Goal: Information Seeking & Learning: Learn about a topic

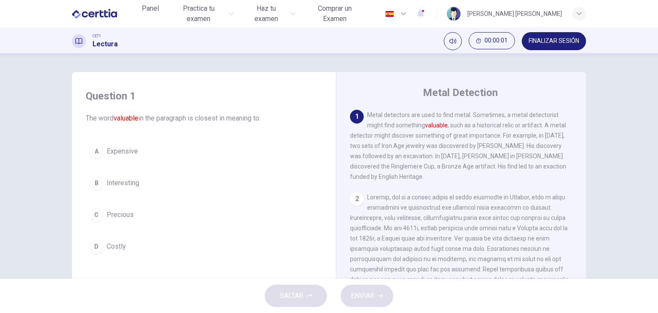
click at [36, 149] on div "Question 1 The word valuable in the paragraph is closest in meaning to: A Expen…" at bounding box center [329, 167] width 658 height 224
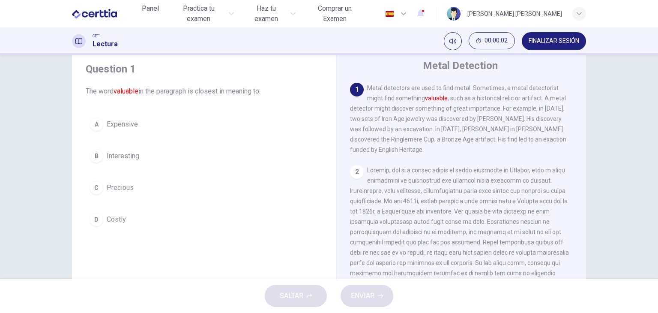
scroll to position [34, 0]
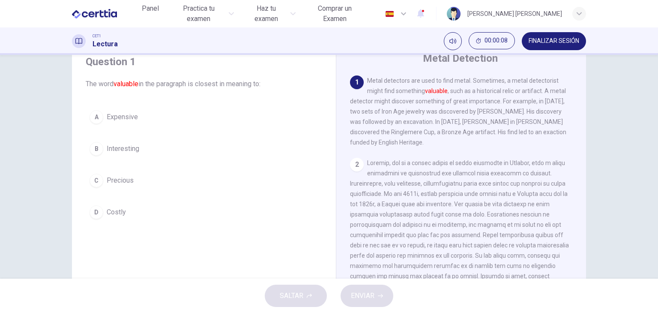
drag, startPoint x: 449, startPoint y: 41, endPoint x: 424, endPoint y: 48, distance: 25.8
click at [424, 48] on div "CET1 Lectura 00:00:08 FINALIZAR SESIÓN" at bounding box center [328, 41] width 541 height 18
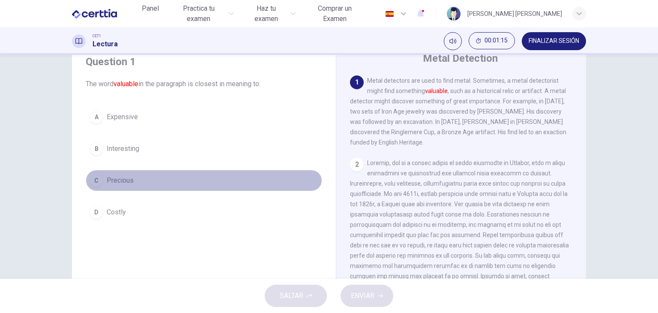
click at [93, 173] on div "C" at bounding box center [97, 180] width 14 height 14
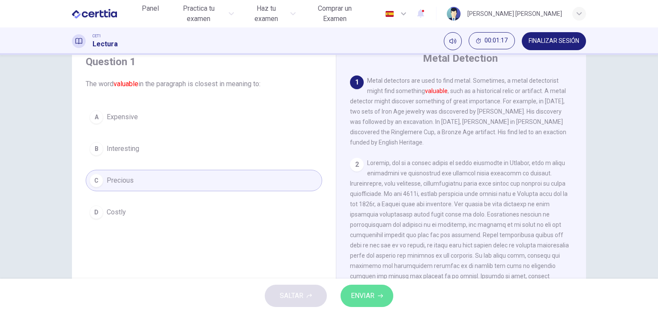
click at [365, 290] on span "ENVIAR" at bounding box center [363, 296] width 24 height 12
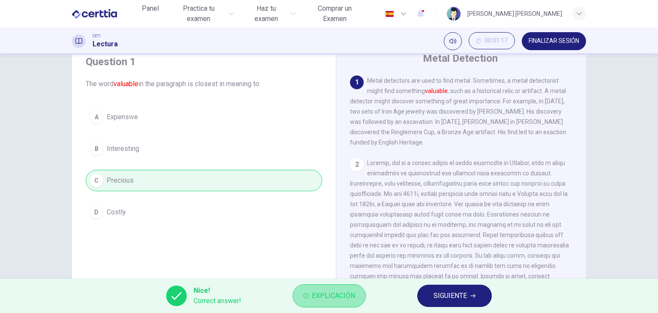
click at [339, 300] on span "Explicación" at bounding box center [333, 296] width 43 height 12
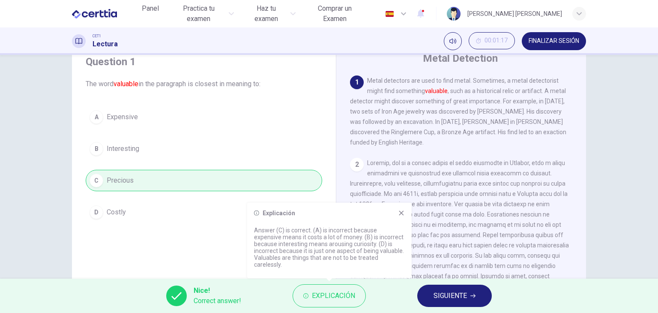
click at [402, 216] on icon at bounding box center [401, 212] width 7 height 7
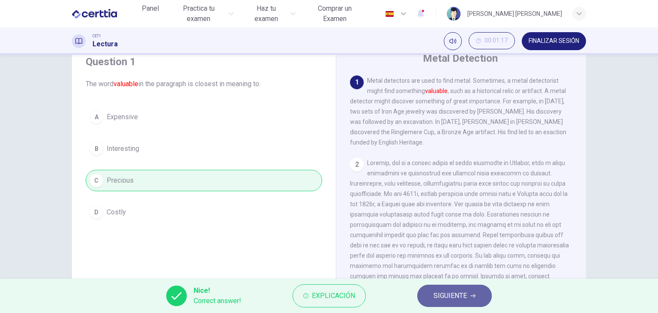
click at [445, 292] on span "SIGUIENTE" at bounding box center [450, 296] width 33 height 12
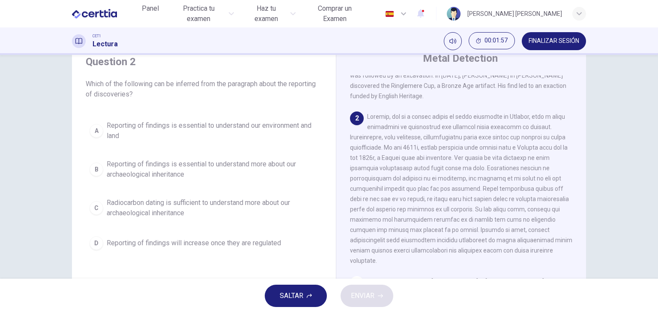
scroll to position [54, 0]
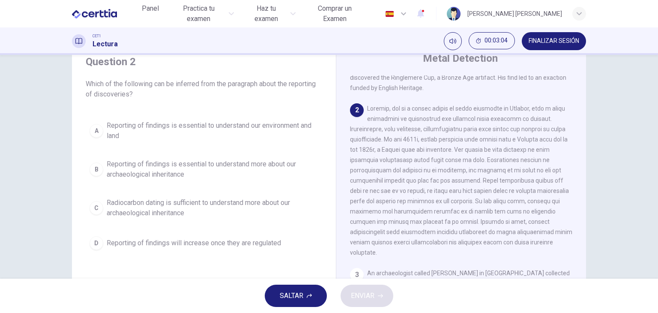
drag, startPoint x: 468, startPoint y: 153, endPoint x: 442, endPoint y: 153, distance: 25.3
click at [442, 153] on span at bounding box center [461, 180] width 222 height 151
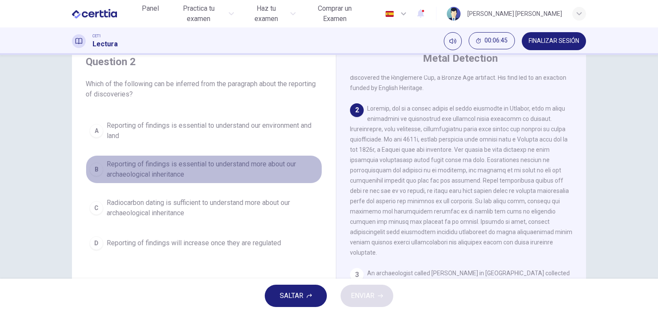
click at [93, 172] on div "B" at bounding box center [97, 169] width 14 height 14
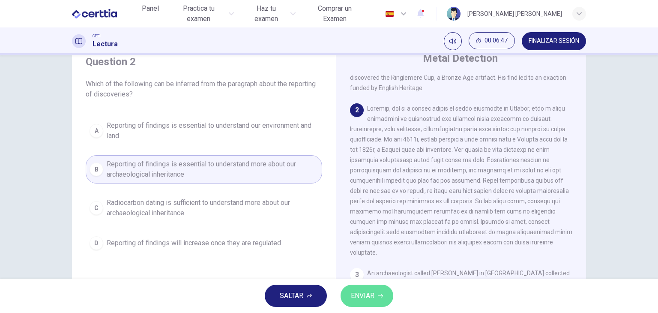
click at [363, 299] on span "ENVIAR" at bounding box center [363, 296] width 24 height 12
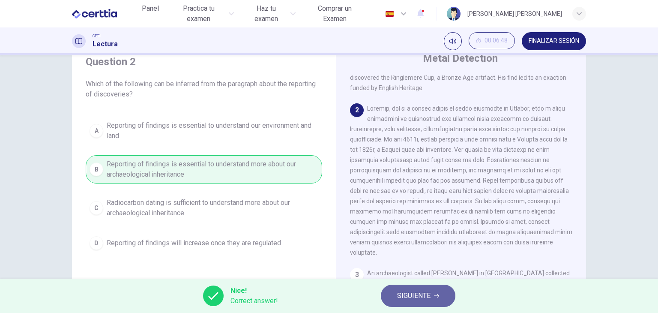
click at [424, 300] on span "SIGUIENTE" at bounding box center [413, 296] width 33 height 12
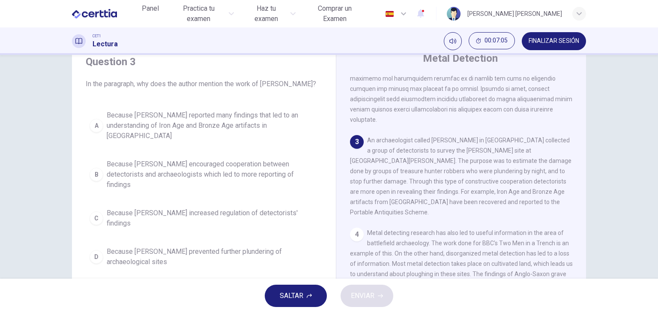
scroll to position [186, 0]
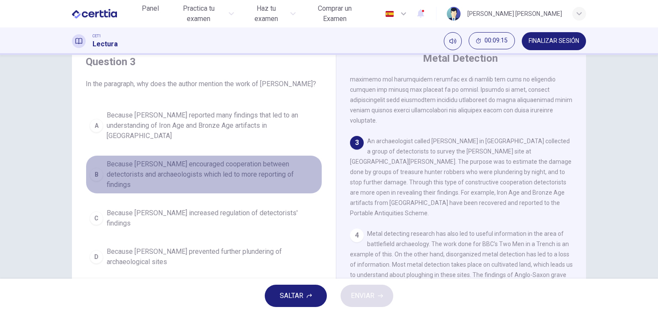
click at [90, 167] on div "B" at bounding box center [97, 174] width 14 height 14
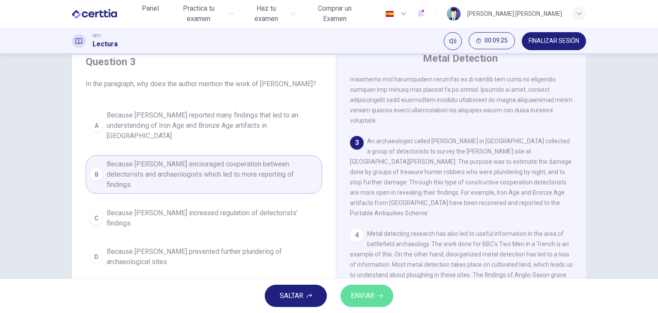
click at [385, 302] on button "ENVIAR" at bounding box center [367, 295] width 53 height 22
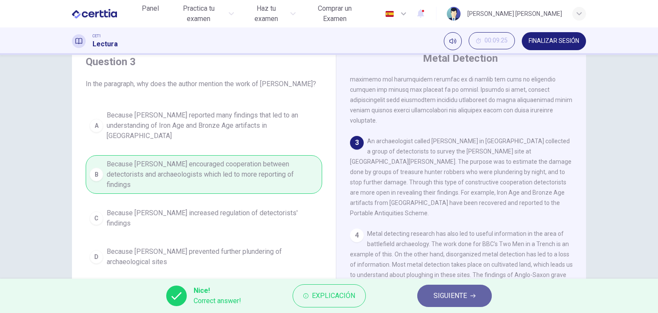
click at [449, 295] on span "SIGUIENTE" at bounding box center [450, 296] width 33 height 12
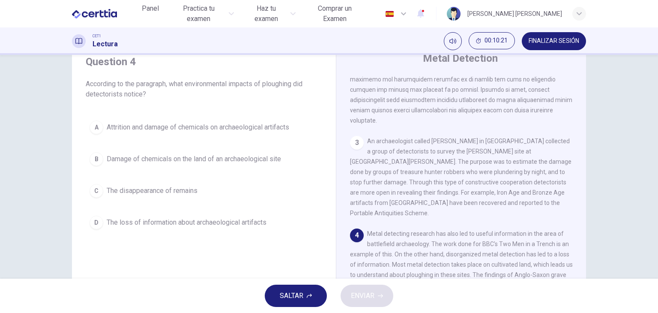
scroll to position [414, 0]
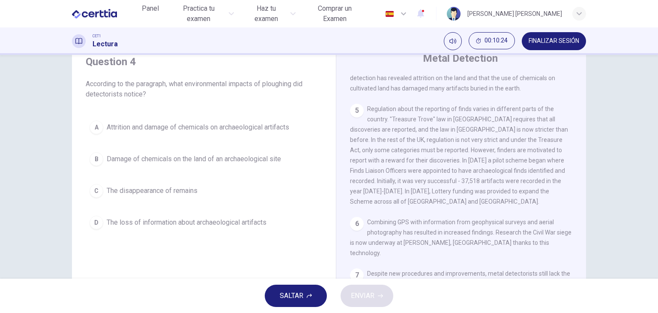
drag, startPoint x: 583, startPoint y: 258, endPoint x: 584, endPoint y: 230, distance: 28.3
click at [584, 230] on div "Question 4 According to the paragraph, what environmental impacts of ploughing …" at bounding box center [328, 187] width 541 height 298
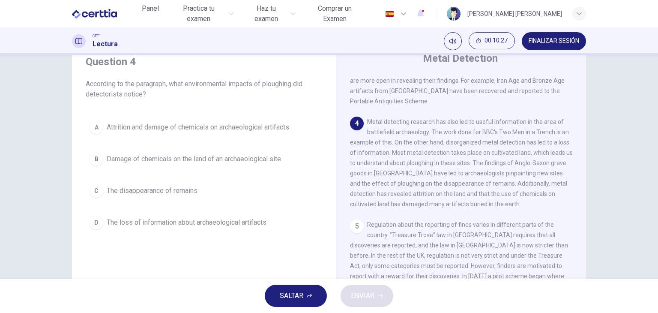
scroll to position [299, 0]
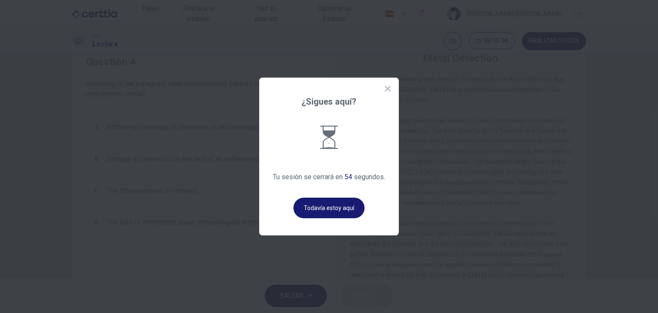
click at [316, 200] on button "Todavía estoy aquí" at bounding box center [328, 207] width 71 height 21
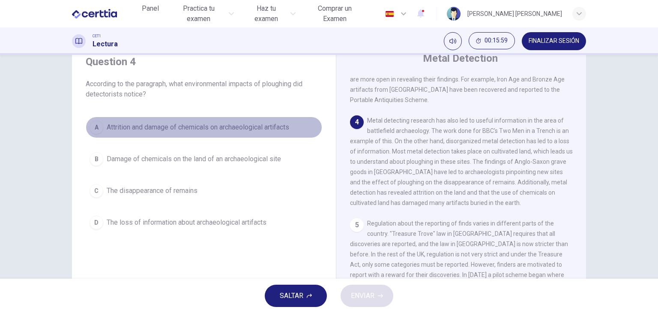
click at [132, 129] on span "Attrition and damage of chemicals on archaeological artifacts" at bounding box center [198, 127] width 182 height 10
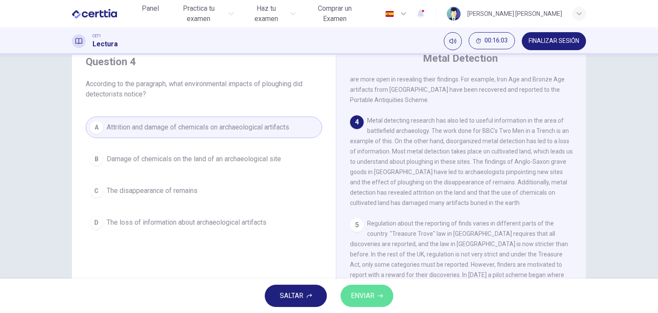
click at [373, 296] on span "ENVIAR" at bounding box center [363, 296] width 24 height 12
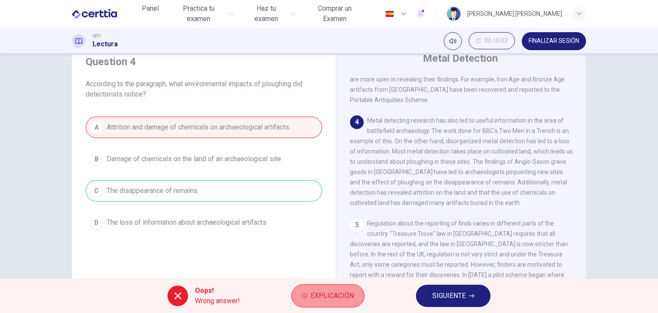
click at [348, 298] on span "Explicación" at bounding box center [332, 296] width 43 height 12
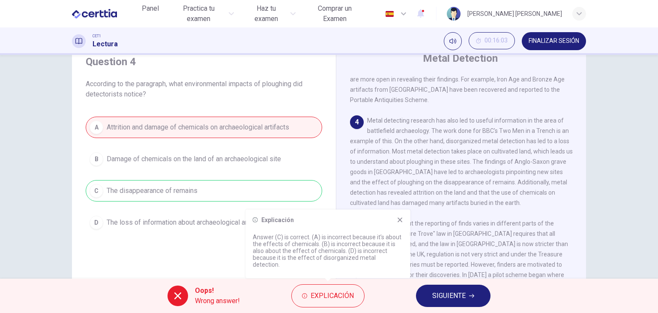
click at [398, 223] on icon at bounding box center [400, 219] width 7 height 7
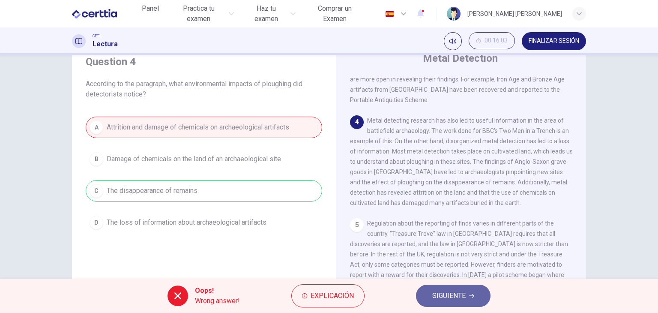
click at [433, 290] on span "SIGUIENTE" at bounding box center [448, 296] width 33 height 12
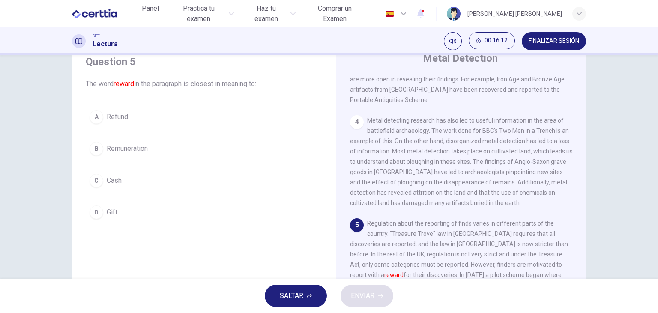
click at [13, 175] on div "Question 5 The word reward in the paragraph is closest in meaning to: A Refund …" at bounding box center [329, 167] width 658 height 224
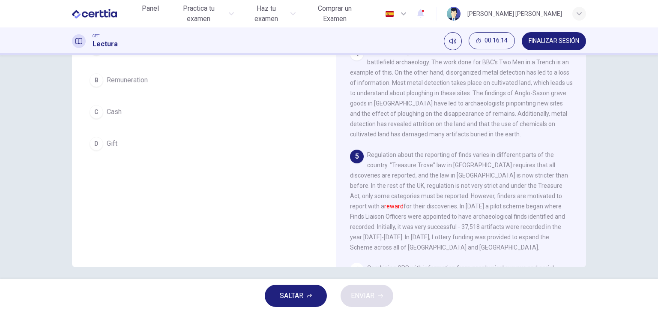
scroll to position [108, 0]
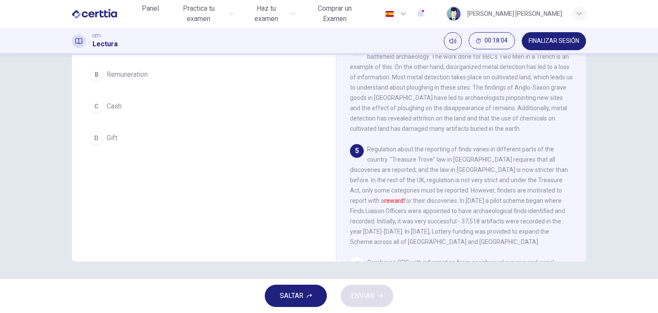
click at [41, 176] on div "Question 5 The word reward in the paragraph is closest in meaning to: A Refund …" at bounding box center [329, 167] width 658 height 224
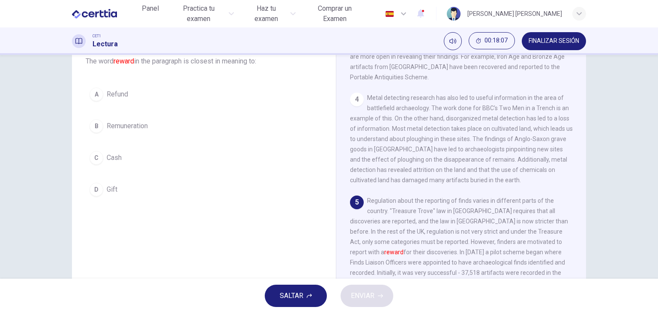
scroll to position [74, 0]
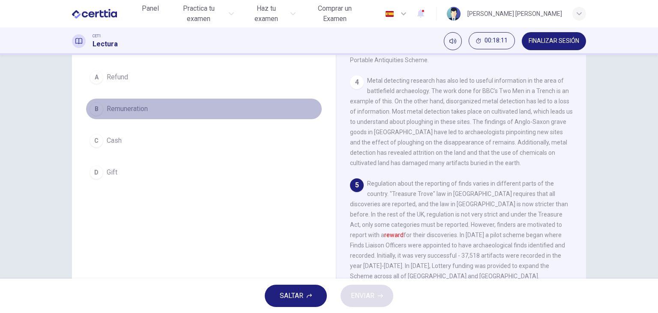
click at [96, 109] on div "B" at bounding box center [97, 109] width 14 height 14
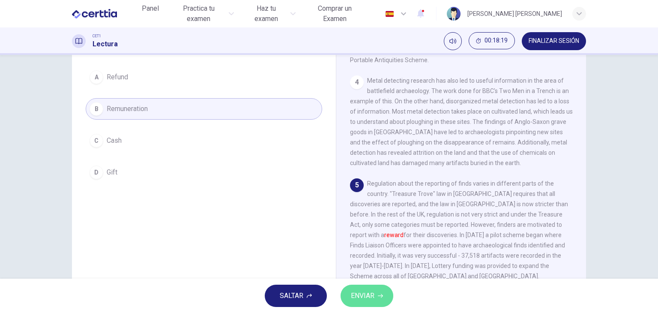
click at [358, 290] on span "ENVIAR" at bounding box center [363, 296] width 24 height 12
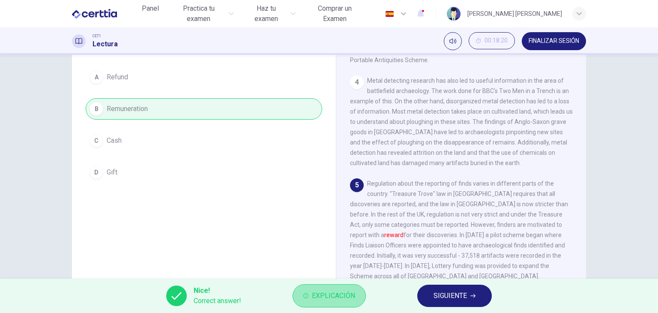
click at [328, 298] on span "Explicación" at bounding box center [333, 296] width 43 height 12
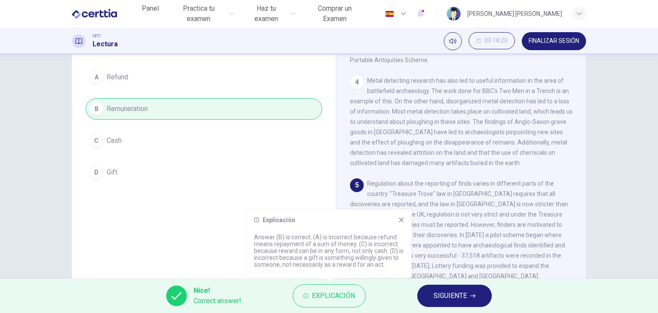
click at [399, 222] on icon at bounding box center [401, 219] width 7 height 7
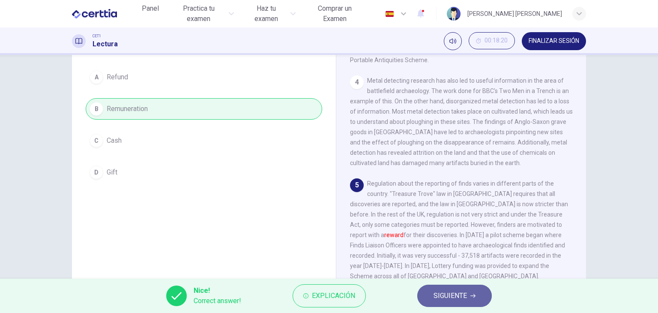
click at [463, 297] on span "SIGUIENTE" at bounding box center [450, 296] width 33 height 12
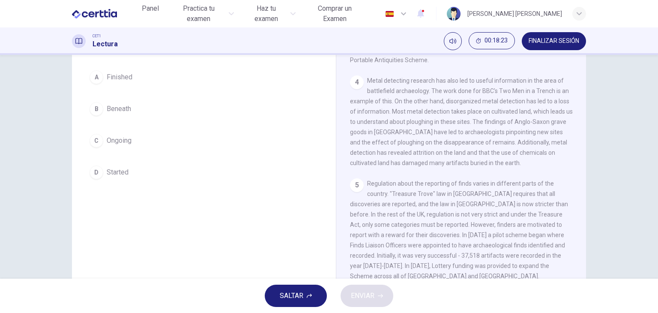
click at [18, 170] on div "Question 6 The word underway in the paragraph is closest in meaning to: A Finis…" at bounding box center [329, 167] width 658 height 224
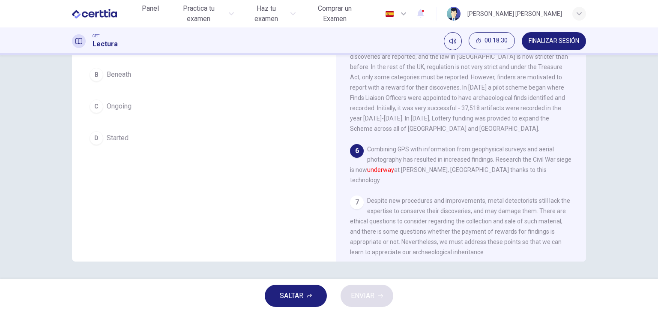
scroll to position [417, 0]
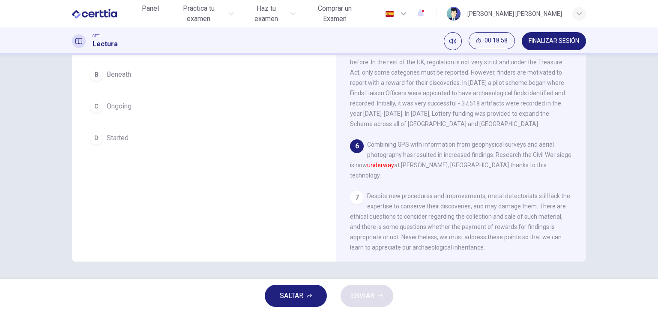
click at [19, 192] on div "Question 6 The word underway in the paragraph is closest in meaning to: A Finis…" at bounding box center [329, 167] width 658 height 224
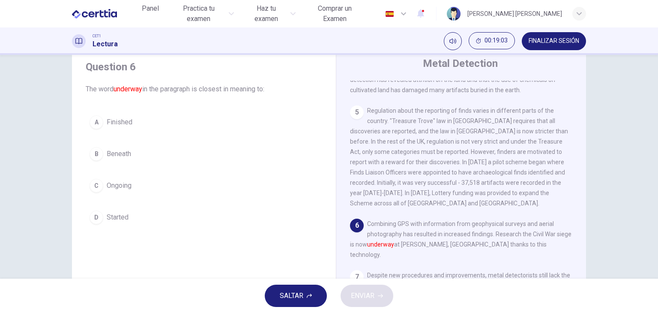
scroll to position [23, 0]
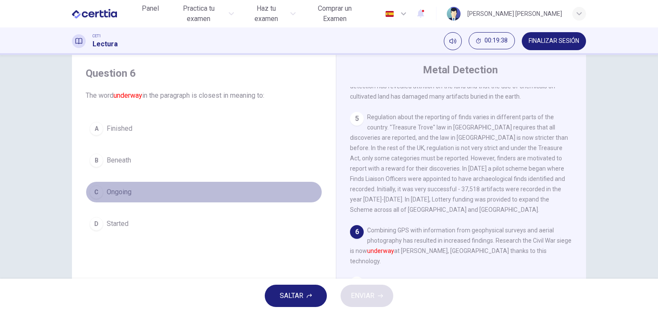
click at [86, 188] on button "C Ongoing" at bounding box center [204, 191] width 236 height 21
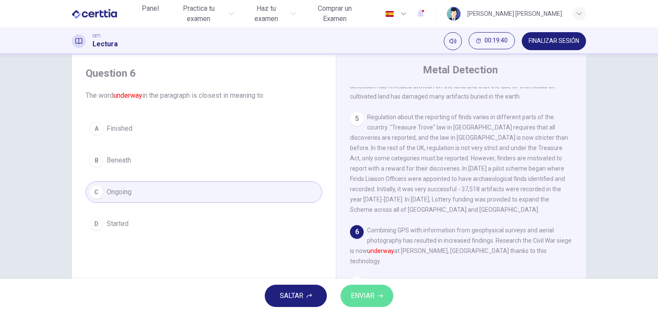
click at [363, 295] on span "ENVIAR" at bounding box center [363, 296] width 24 height 12
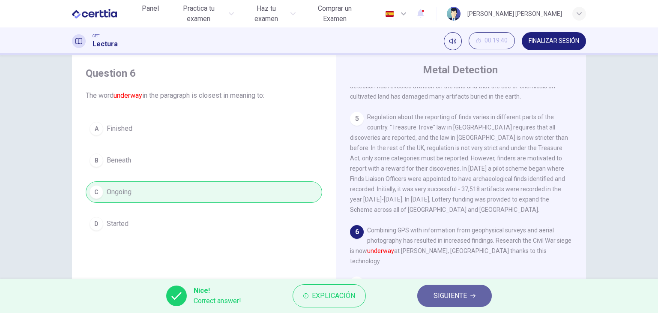
click at [434, 299] on span "SIGUIENTE" at bounding box center [450, 296] width 33 height 12
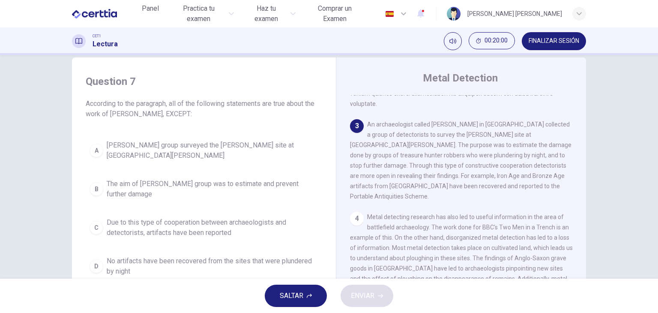
scroll to position [190, 0]
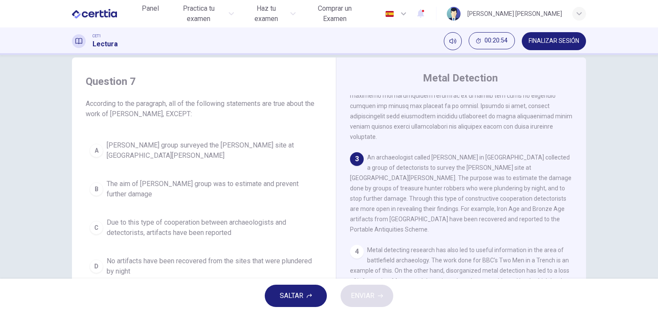
click at [19, 203] on div "Question 7 According to the paragraph, all of the following statements are true…" at bounding box center [329, 167] width 658 height 224
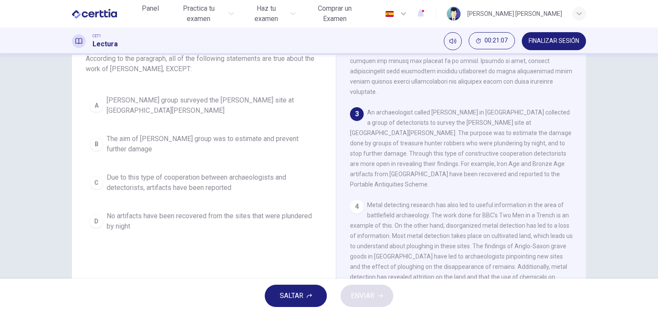
scroll to position [66, 0]
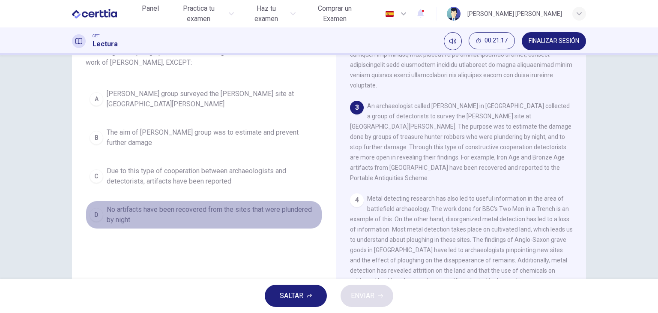
click at [90, 212] on div "D" at bounding box center [97, 215] width 14 height 14
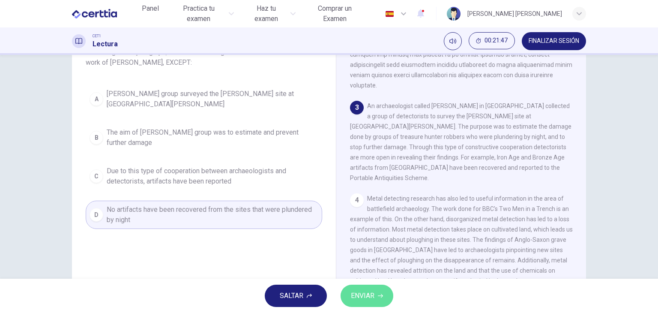
click at [358, 296] on span "ENVIAR" at bounding box center [363, 296] width 24 height 12
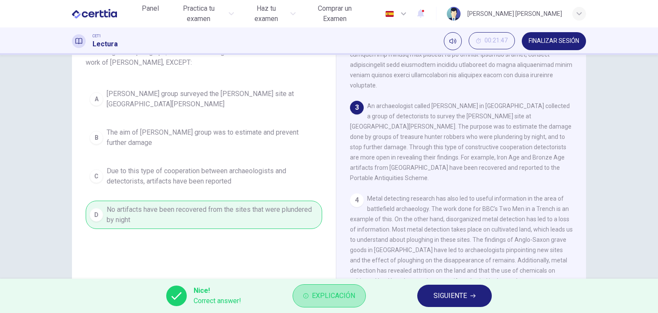
click at [358, 296] on button "Explicación" at bounding box center [329, 295] width 73 height 23
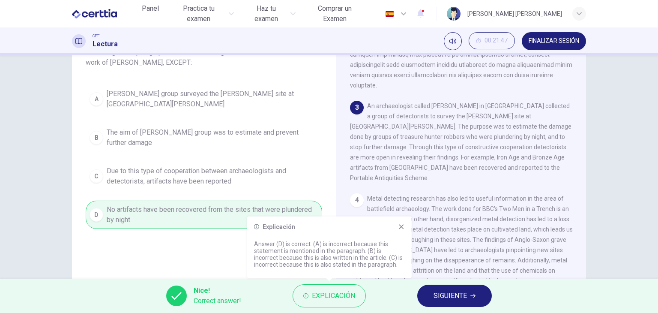
click at [401, 229] on icon at bounding box center [401, 226] width 7 height 7
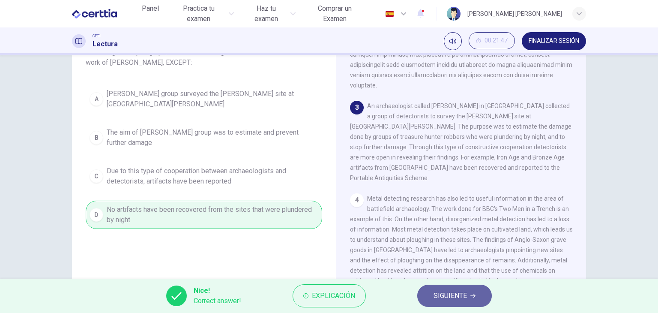
click at [465, 294] on span "SIGUIENTE" at bounding box center [450, 296] width 33 height 12
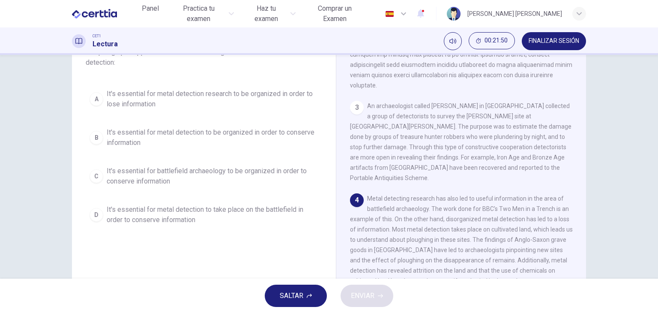
click at [29, 205] on div "Question 8 The paragraph supports which of the following statements about metal…" at bounding box center [329, 167] width 658 height 224
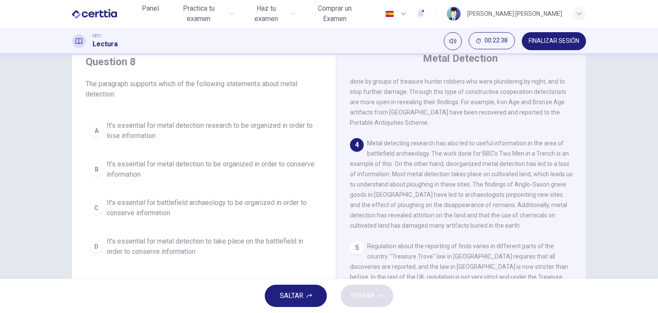
scroll to position [275, 0]
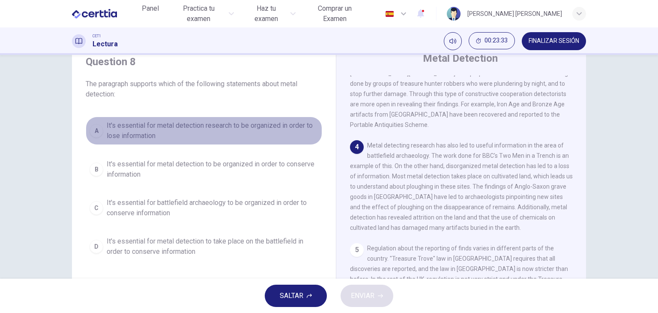
click at [90, 135] on div "A" at bounding box center [97, 131] width 14 height 14
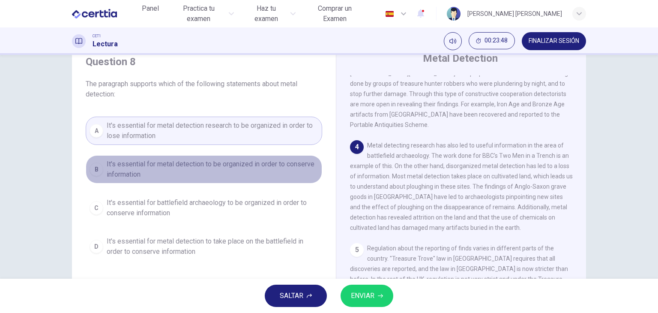
click at [93, 162] on div "B" at bounding box center [97, 169] width 14 height 14
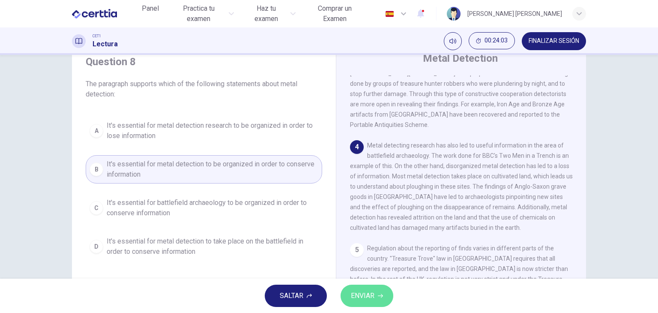
click at [380, 298] on button "ENVIAR" at bounding box center [367, 295] width 53 height 22
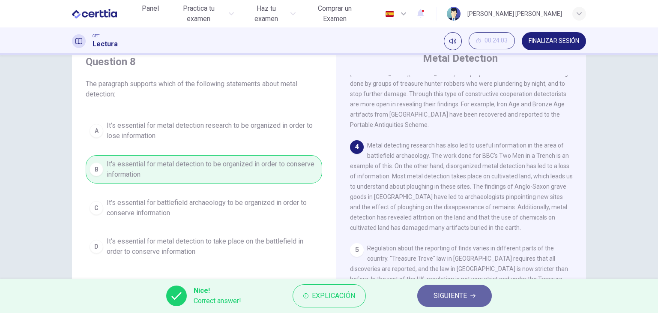
click at [463, 293] on span "SIGUIENTE" at bounding box center [450, 296] width 33 height 12
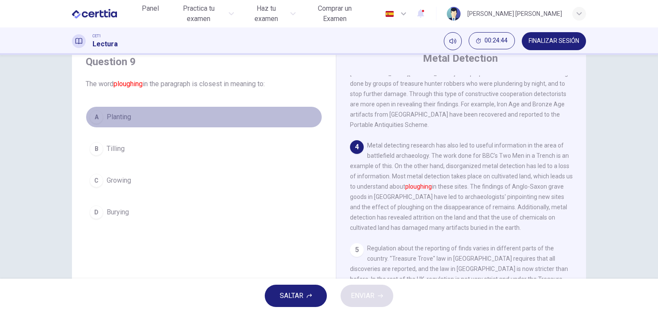
click at [90, 117] on div "A" at bounding box center [97, 117] width 14 height 14
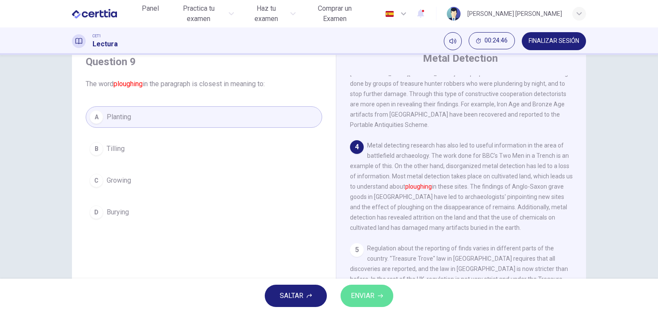
click at [362, 293] on span "ENVIAR" at bounding box center [363, 296] width 24 height 12
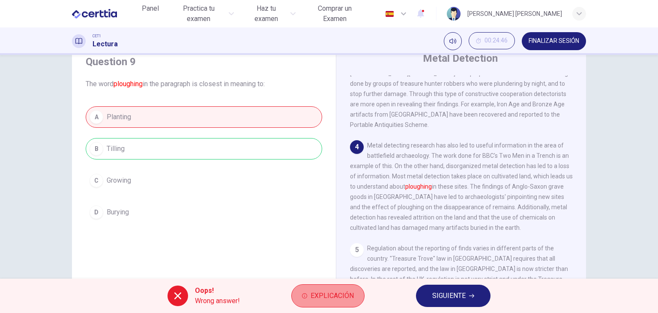
click at [336, 303] on button "Explicación" at bounding box center [327, 295] width 73 height 23
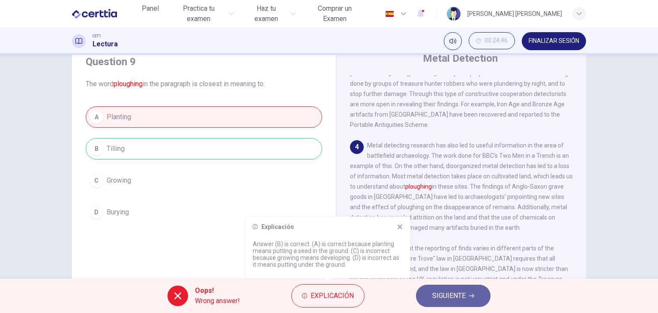
click at [462, 302] on button "SIGUIENTE" at bounding box center [453, 295] width 75 height 22
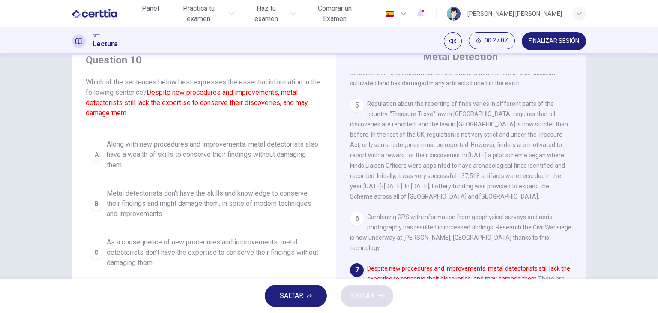
scroll to position [36, 0]
click at [19, 224] on div "Question 10 Which of the sentences below best expresses the essential informati…" at bounding box center [329, 167] width 658 height 224
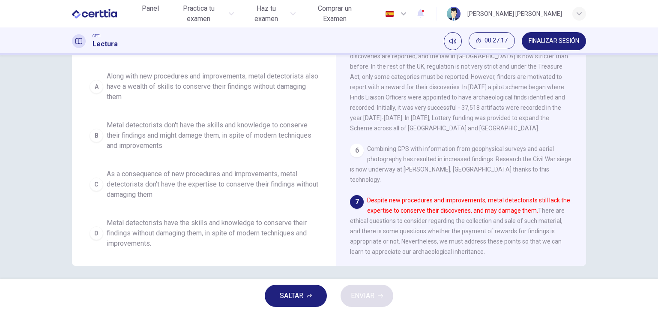
scroll to position [108, 0]
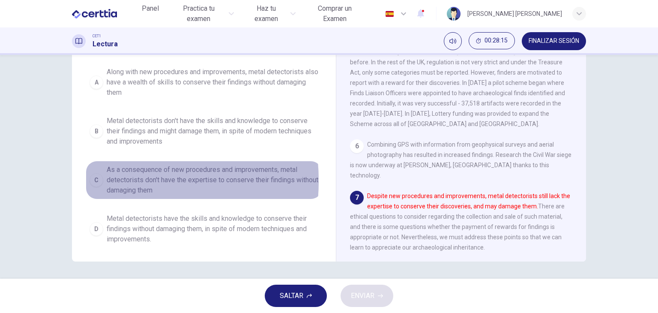
click at [93, 180] on div "C" at bounding box center [97, 180] width 14 height 14
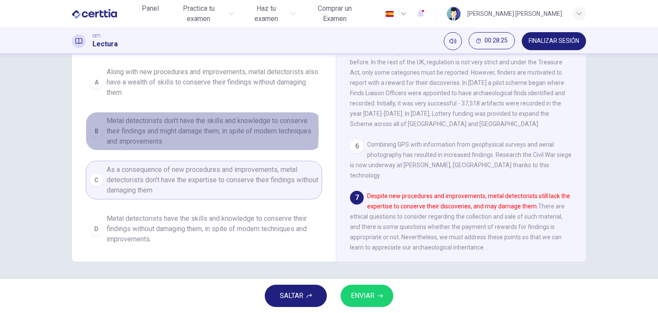
click at [91, 129] on div "B" at bounding box center [97, 131] width 14 height 14
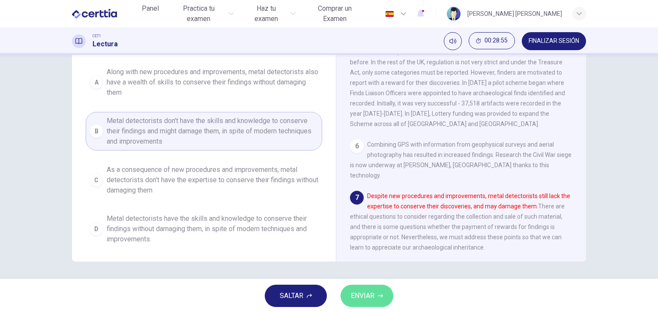
click at [372, 303] on button "ENVIAR" at bounding box center [367, 295] width 53 height 22
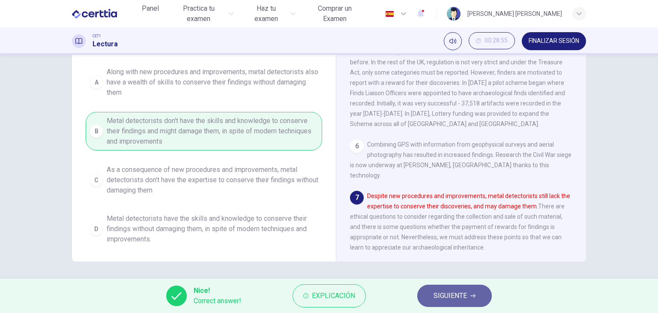
click at [434, 295] on span "SIGUIENTE" at bounding box center [450, 296] width 33 height 12
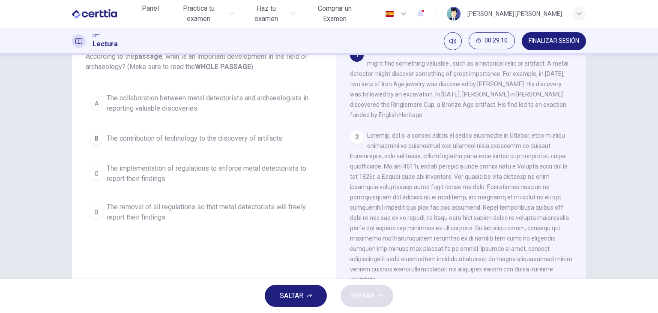
scroll to position [0, 0]
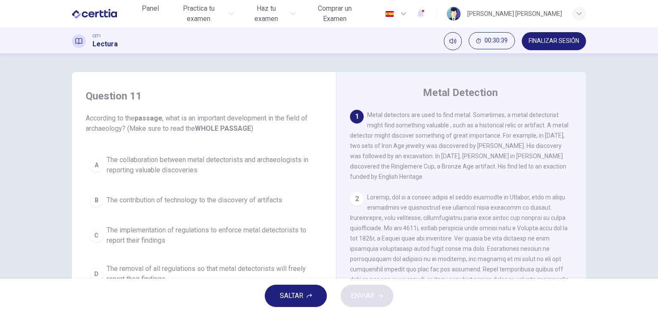
click at [21, 180] on div "Question 11 According to the passage , what is an important development in the …" at bounding box center [329, 167] width 658 height 224
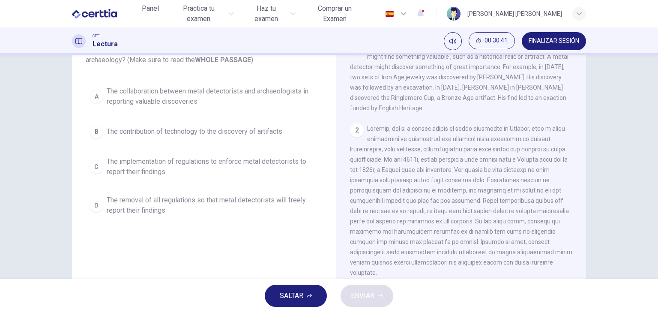
scroll to position [51, 0]
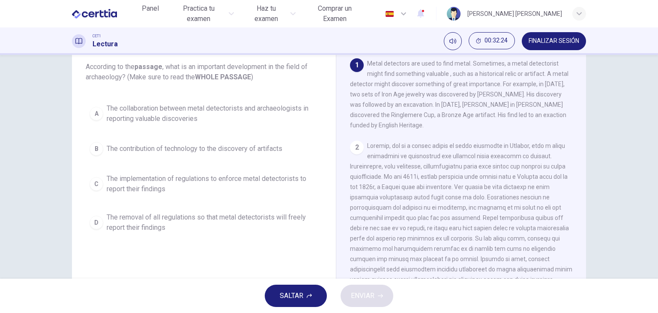
click at [19, 176] on div "Question 11 According to the passage , what is an important development in the …" at bounding box center [329, 167] width 658 height 224
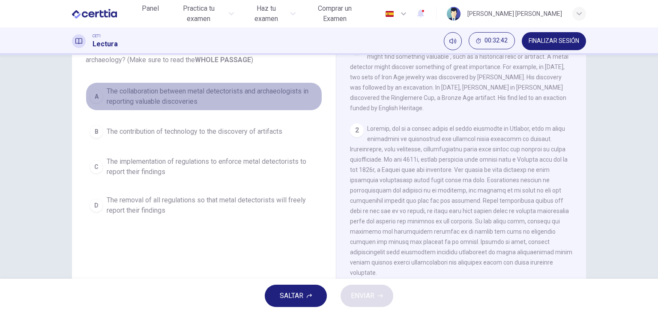
click at [98, 100] on div "A" at bounding box center [97, 97] width 14 height 14
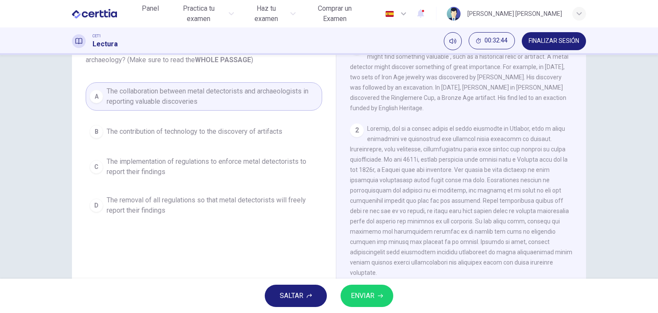
click at [52, 140] on div "Question 11 According to the passage , what is an important development in the …" at bounding box center [329, 167] width 658 height 224
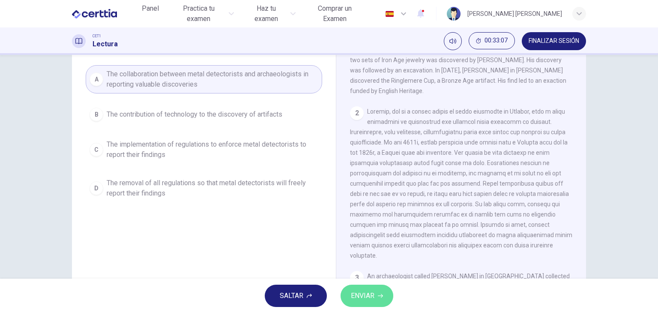
click at [364, 295] on span "ENVIAR" at bounding box center [363, 296] width 24 height 12
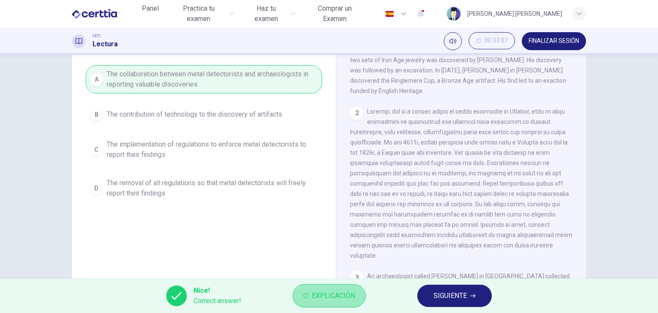
click at [343, 296] on span "Explicación" at bounding box center [333, 296] width 43 height 12
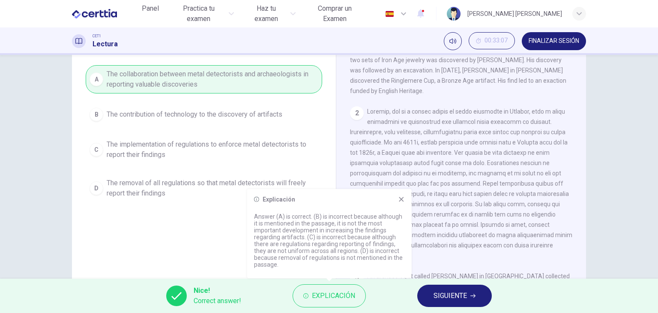
click at [403, 199] on icon at bounding box center [401, 199] width 7 height 7
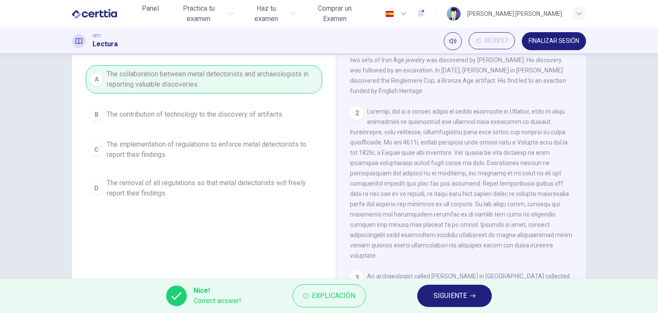
click at [437, 292] on span "SIGUIENTE" at bounding box center [450, 296] width 33 height 12
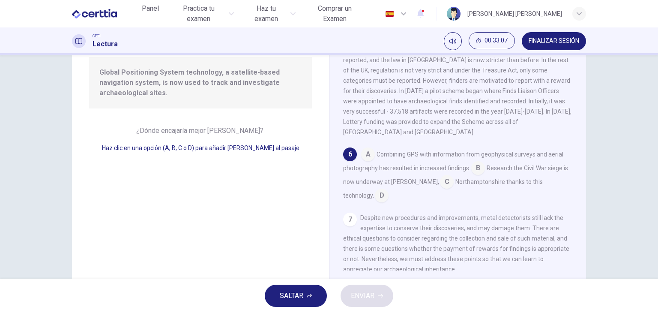
scroll to position [422, 0]
click at [237, 214] on div "Question 12 Mira los cuatro que indican dónde se podría añadir la siguiente [PE…" at bounding box center [200, 135] width 257 height 298
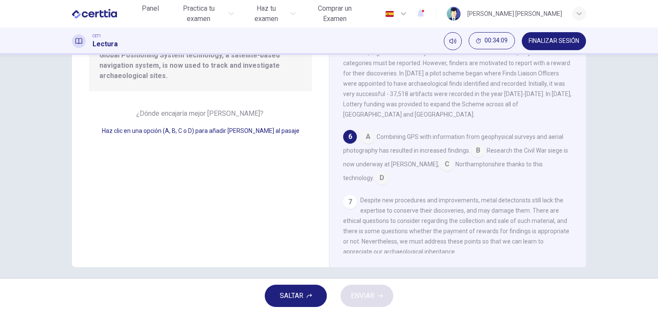
click at [364, 131] on input at bounding box center [368, 138] width 14 height 14
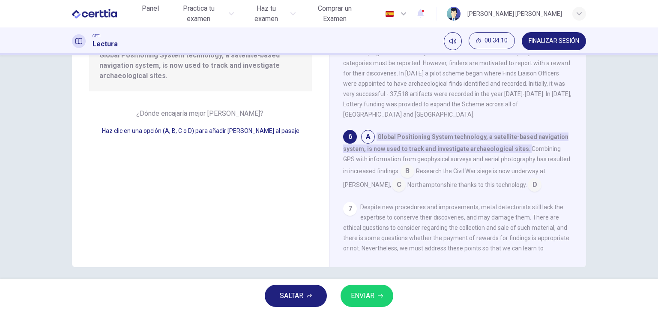
click at [254, 195] on div "Question 12 Mira los cuatro que indican dónde se podría añadir la siguiente [PE…" at bounding box center [200, 118] width 257 height 298
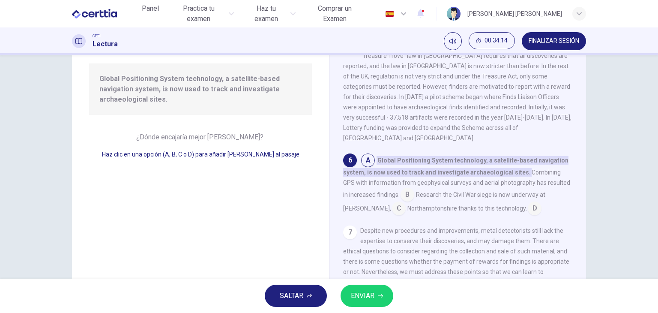
scroll to position [86, 0]
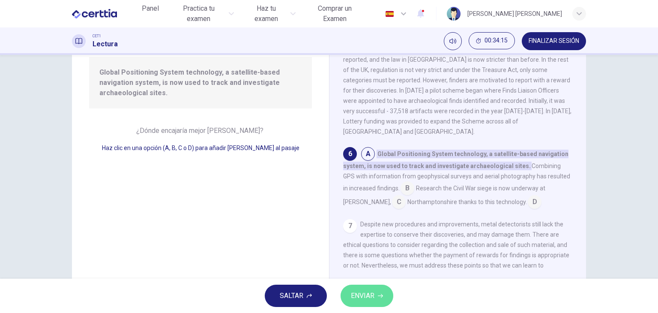
click at [360, 290] on span "ENVIAR" at bounding box center [363, 296] width 24 height 12
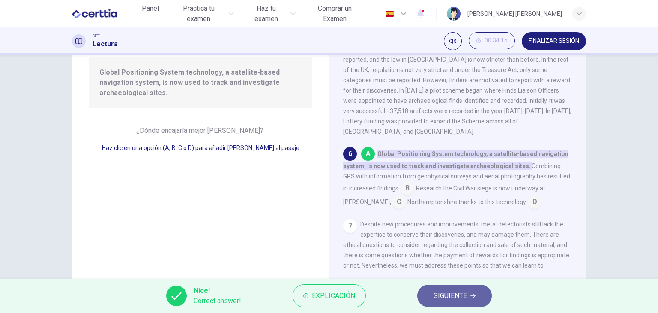
click at [453, 297] on span "SIGUIENTE" at bounding box center [450, 296] width 33 height 12
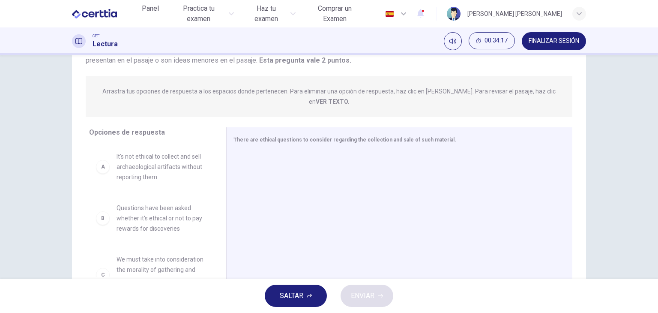
click at [53, 124] on div "Question 13 Ver texto Instrucciones: Se proporciona a continuación una [PERSON_…" at bounding box center [329, 167] width 658 height 224
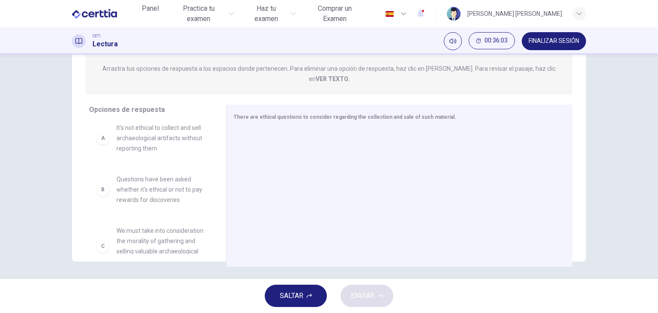
scroll to position [0, 0]
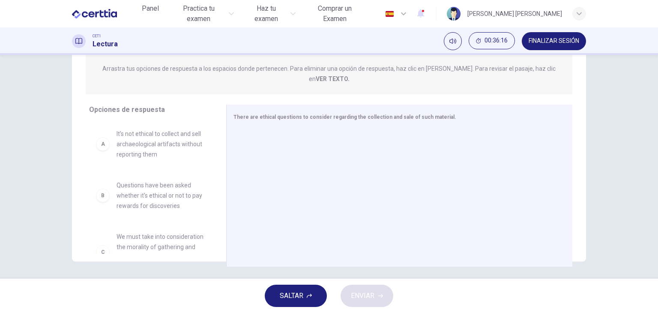
click at [102, 137] on div "A" at bounding box center [103, 144] width 14 height 14
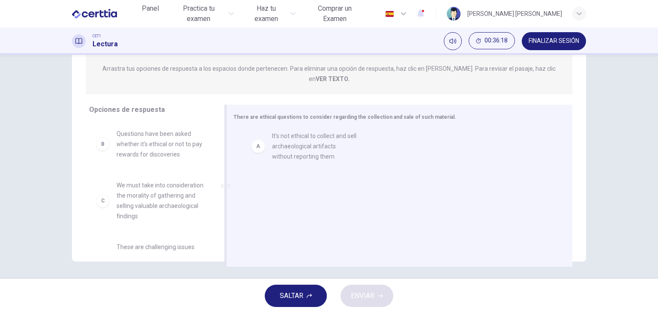
drag, startPoint x: 102, startPoint y: 135, endPoint x: 288, endPoint y: 143, distance: 186.1
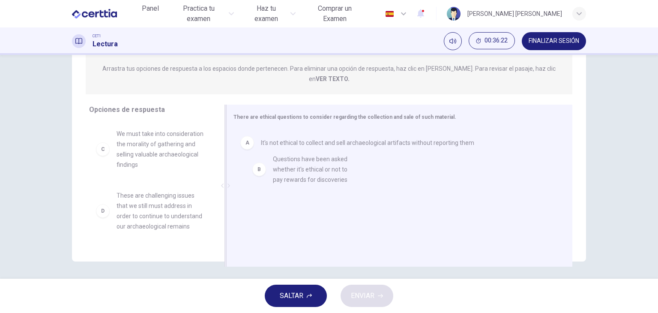
drag, startPoint x: 103, startPoint y: 133, endPoint x: 265, endPoint y: 169, distance: 166.0
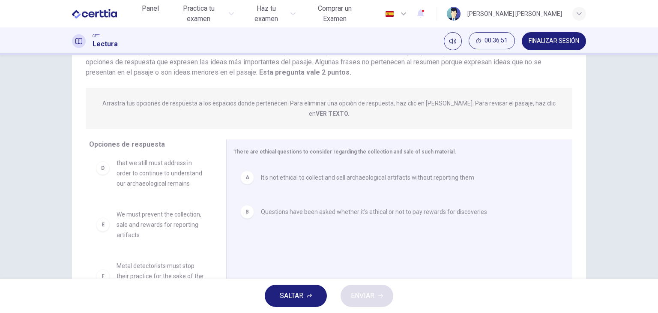
scroll to position [87, 0]
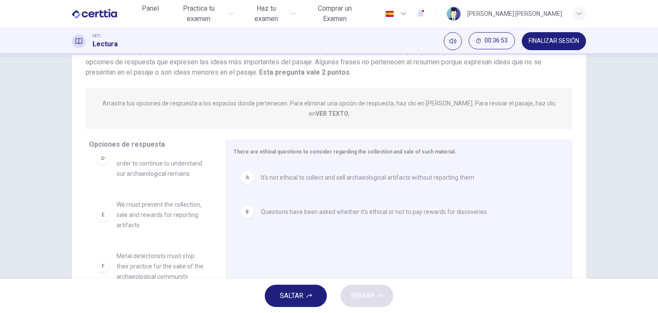
click at [48, 249] on div "Question 13 Ver texto Instrucciones: Se proporciona a continuación una [PERSON_…" at bounding box center [329, 167] width 658 height 224
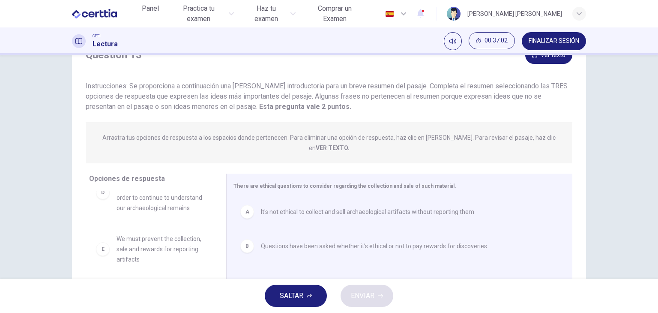
scroll to position [0, 0]
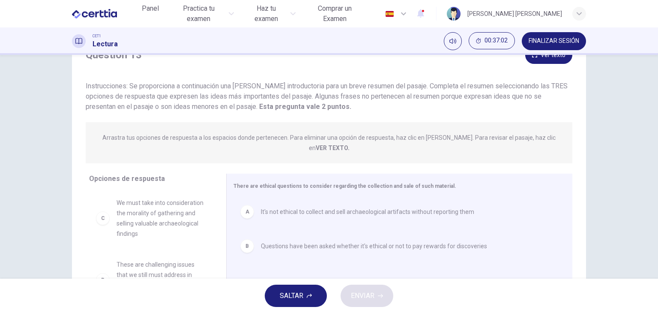
click at [217, 197] on div "C We must take into consideration the morality of gathering and selling valuabl…" at bounding box center [154, 257] width 130 height 132
click at [50, 209] on div "Question 13 Ver texto Instrucciones: Se proporciona a continuación una [PERSON_…" at bounding box center [329, 167] width 658 height 224
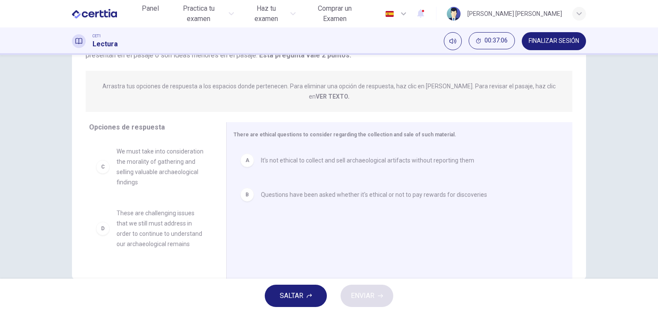
scroll to position [108, 0]
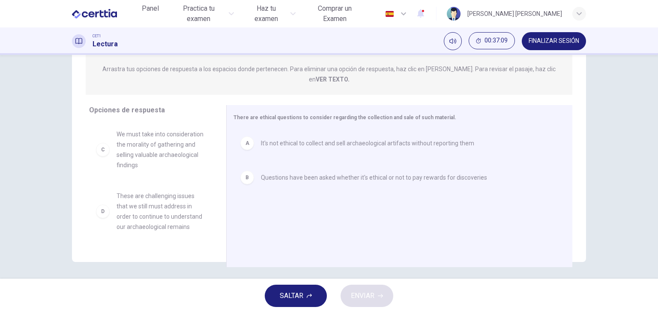
drag, startPoint x: 126, startPoint y: 143, endPoint x: 132, endPoint y: 148, distance: 8.2
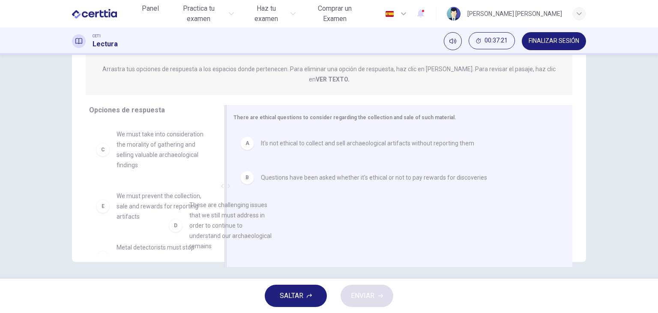
scroll to position [6, 0]
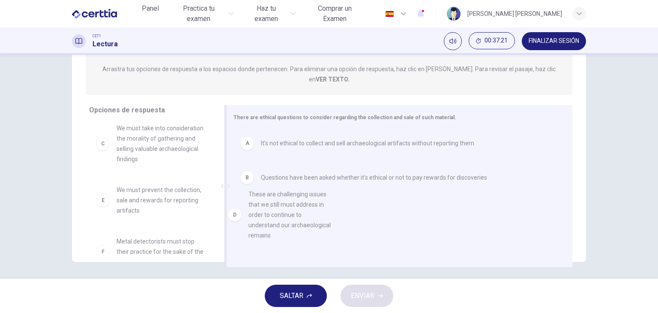
drag, startPoint x: 170, startPoint y: 192, endPoint x: 307, endPoint y: 202, distance: 136.6
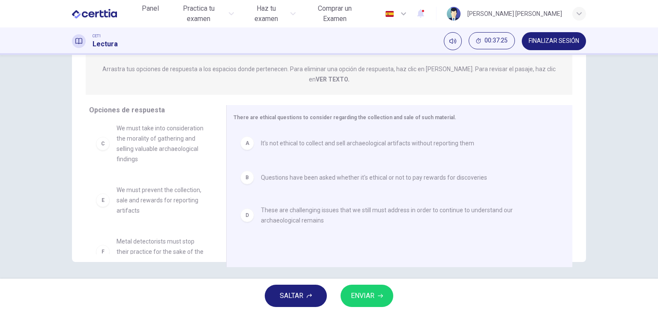
scroll to position [26, 0]
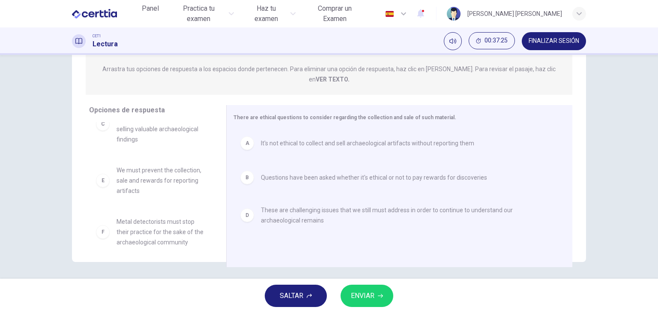
drag, startPoint x: 217, startPoint y: 188, endPoint x: 214, endPoint y: 210, distance: 22.5
click at [214, 210] on div "C We must take into consideration the morality of gathering and selling valuabl…" at bounding box center [154, 188] width 130 height 132
click at [363, 295] on span "ENVIAR" at bounding box center [363, 296] width 24 height 12
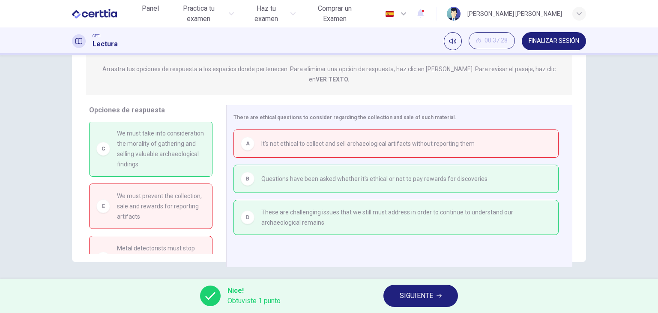
scroll to position [0, 0]
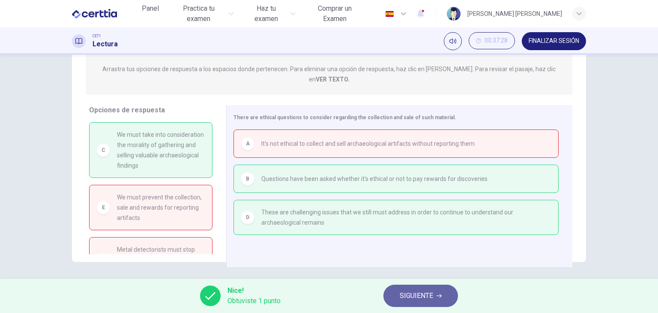
click at [400, 294] on span "SIGUIENTE" at bounding box center [416, 296] width 33 height 12
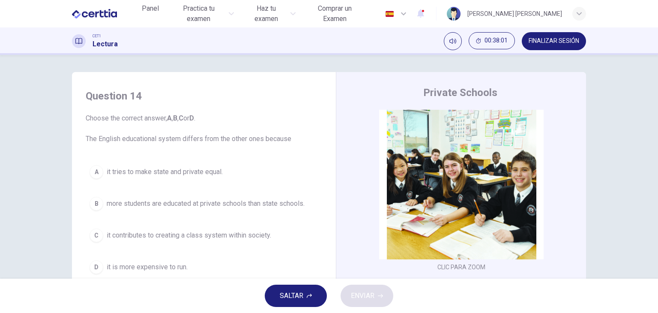
click at [45, 192] on div "Question 14 Choose the correct answer, A , B , C or D . The English educational…" at bounding box center [329, 167] width 658 height 224
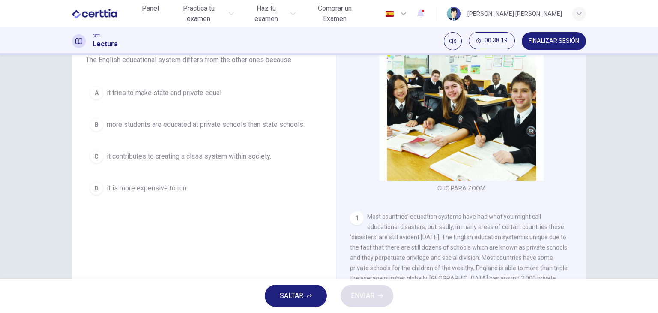
click at [604, 50] on div "CET1 Lectura 00:38:19 FINALIZAR SESIÓN" at bounding box center [329, 40] width 658 height 27
click at [583, 129] on div "Private Schools CLIC PARA ZOOM Clic para zoom 1 Most countries’ education syste…" at bounding box center [461, 148] width 250 height 311
click at [581, 131] on div "CLIC PARA ZOOM Clic para zoom 1 Most countries’ education systems have had what…" at bounding box center [467, 161] width 234 height 260
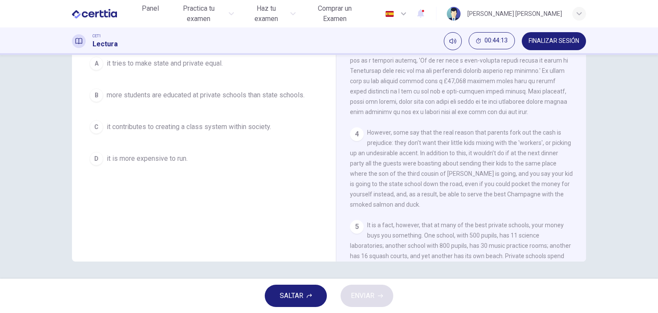
scroll to position [415, 0]
drag, startPoint x: 581, startPoint y: 155, endPoint x: 581, endPoint y: 170, distance: 14.1
click at [581, 170] on div "CLIC PARA ZOOM Clic para zoom 1 Most countries’ education systems have had what…" at bounding box center [467, 131] width 234 height 260
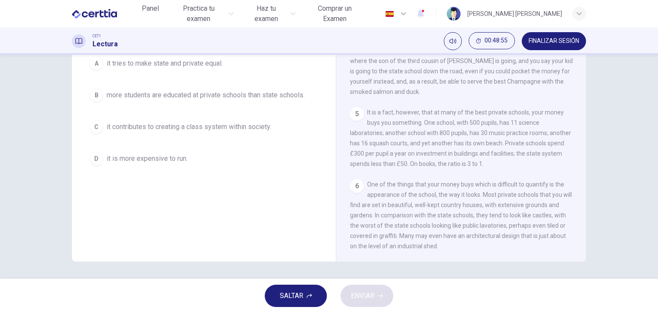
scroll to position [545, 0]
drag, startPoint x: 503, startPoint y: 225, endPoint x: 482, endPoint y: 224, distance: 21.0
click at [482, 224] on span "One of the things that your money buys which is difficult to quantify is the ap…" at bounding box center [461, 215] width 222 height 69
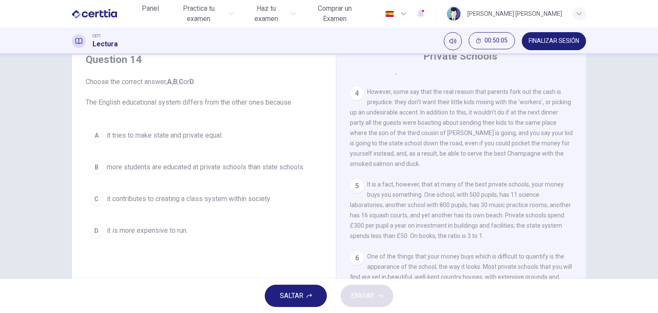
scroll to position [37, 0]
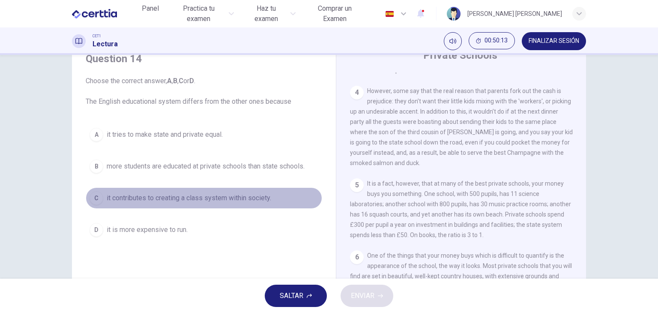
click at [93, 200] on div "C" at bounding box center [97, 198] width 14 height 14
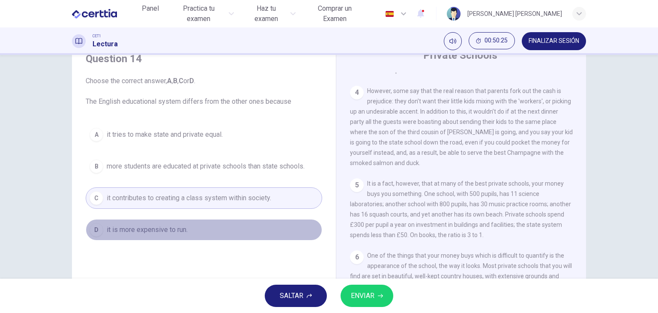
click at [174, 228] on span "it is more expensive to run." at bounding box center [147, 229] width 81 height 10
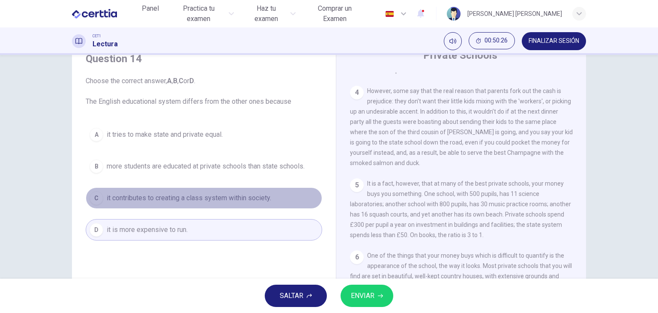
click at [177, 203] on button "C it contributes to creating a class system within society." at bounding box center [204, 197] width 236 height 21
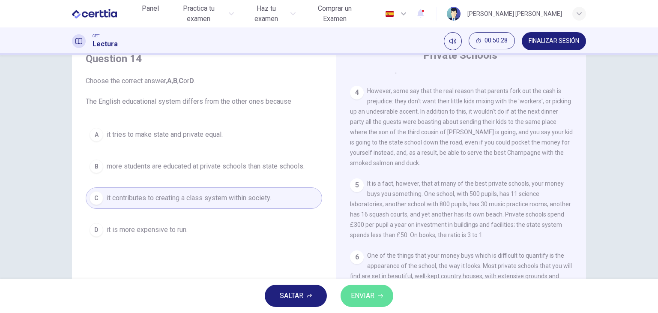
click at [366, 293] on span "ENVIAR" at bounding box center [363, 296] width 24 height 12
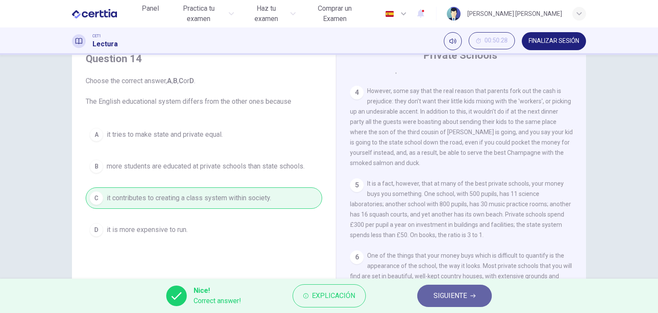
click at [452, 298] on span "SIGUIENTE" at bounding box center [450, 296] width 33 height 12
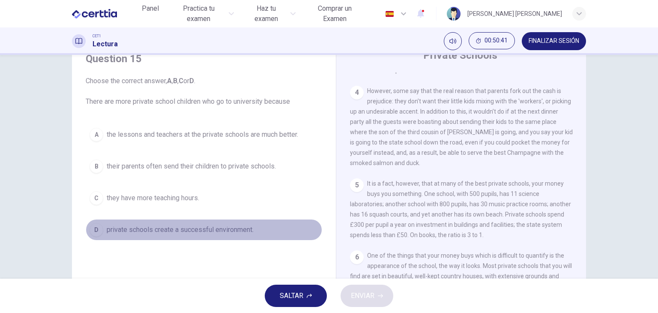
click at [95, 234] on div "D" at bounding box center [97, 230] width 14 height 14
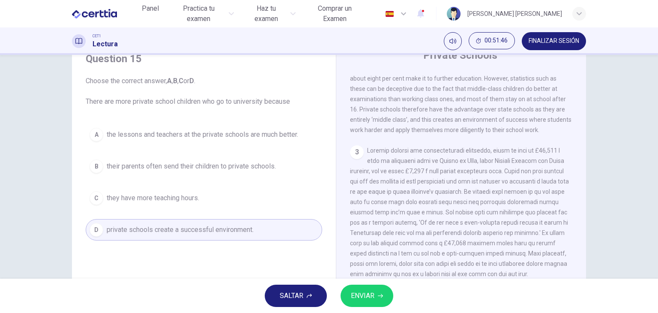
scroll to position [324, 0]
click at [221, 265] on div "Question 15 Choose the correct answer, A , B , C or D . There are more private …" at bounding box center [204, 187] width 250 height 289
click at [231, 261] on div "Question 15 Choose the correct answer, A , B , C or D . There are more private …" at bounding box center [204, 187] width 250 height 289
click at [51, 232] on div "Question 15 Choose the correct answer, A , B , C or D . There are more private …" at bounding box center [329, 167] width 658 height 224
click at [368, 298] on span "ENVIAR" at bounding box center [363, 296] width 24 height 12
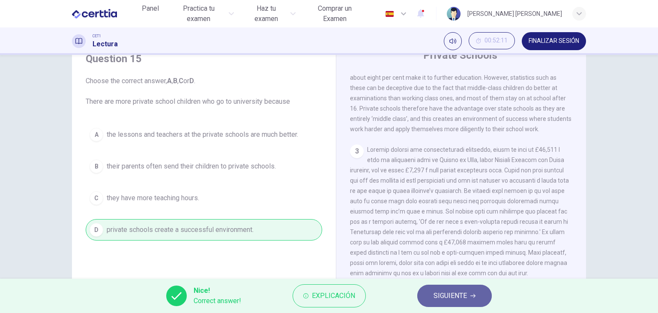
click at [452, 297] on span "SIGUIENTE" at bounding box center [450, 296] width 33 height 12
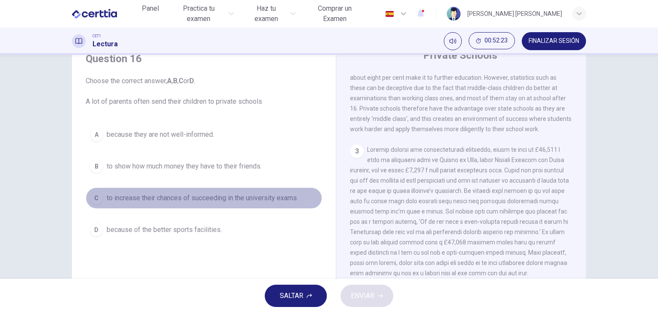
click at [91, 196] on div "C" at bounding box center [97, 198] width 14 height 14
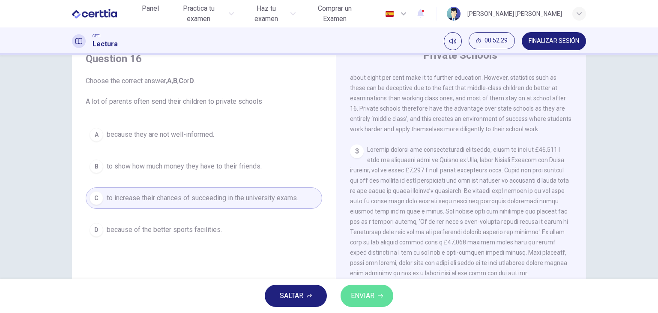
click at [356, 292] on span "ENVIAR" at bounding box center [363, 296] width 24 height 12
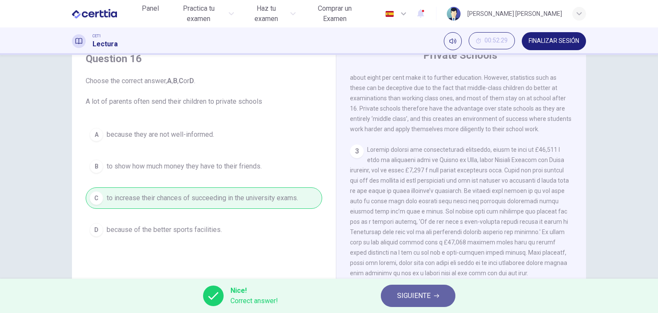
click at [401, 293] on span "SIGUIENTE" at bounding box center [413, 296] width 33 height 12
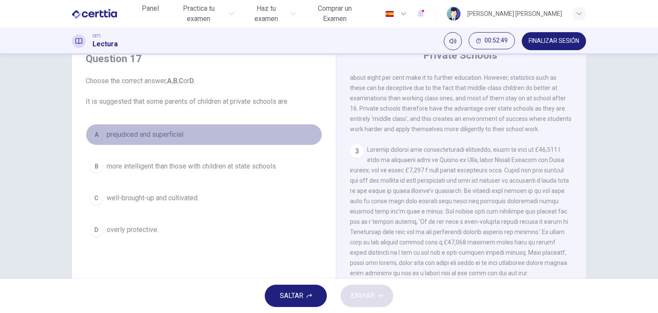
click at [96, 132] on div "A" at bounding box center [97, 135] width 14 height 14
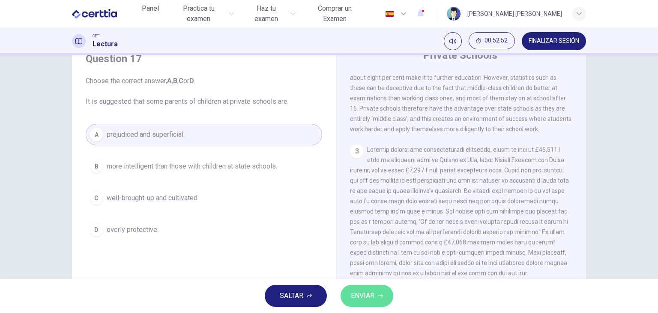
click at [381, 301] on button "ENVIAR" at bounding box center [367, 295] width 53 height 22
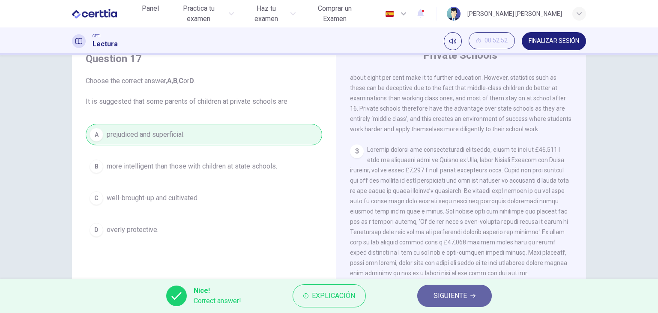
click at [451, 295] on span "SIGUIENTE" at bounding box center [450, 296] width 33 height 12
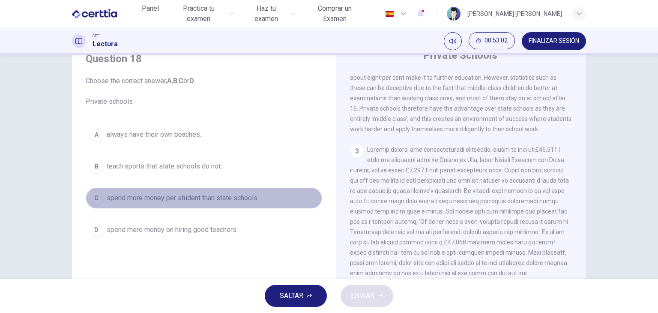
click at [93, 197] on div "C" at bounding box center [97, 198] width 14 height 14
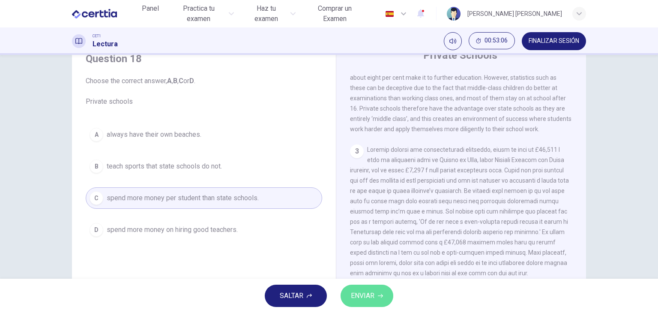
click at [362, 295] on span "ENVIAR" at bounding box center [363, 296] width 24 height 12
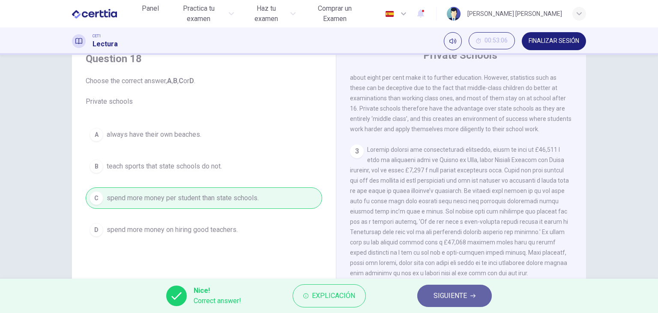
click at [468, 295] on button "SIGUIENTE" at bounding box center [454, 295] width 75 height 22
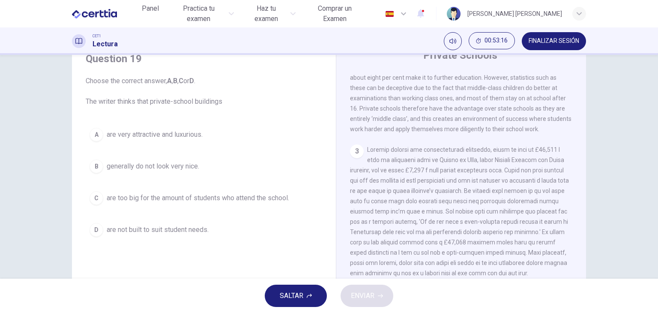
click at [91, 131] on div "A" at bounding box center [97, 135] width 14 height 14
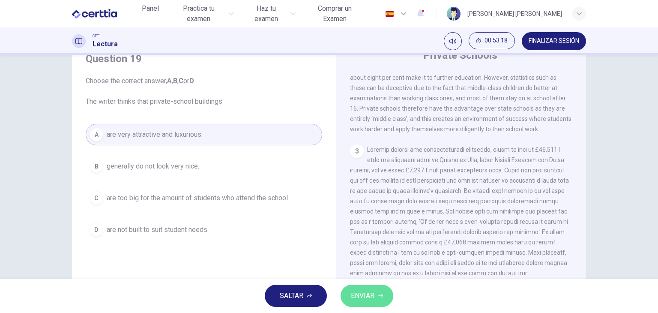
click at [363, 292] on span "ENVIAR" at bounding box center [363, 296] width 24 height 12
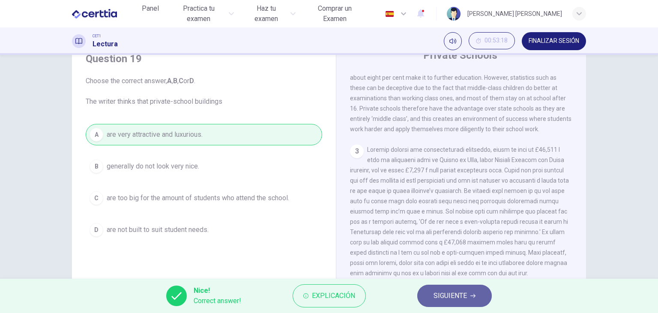
click at [435, 301] on span "SIGUIENTE" at bounding box center [450, 296] width 33 height 12
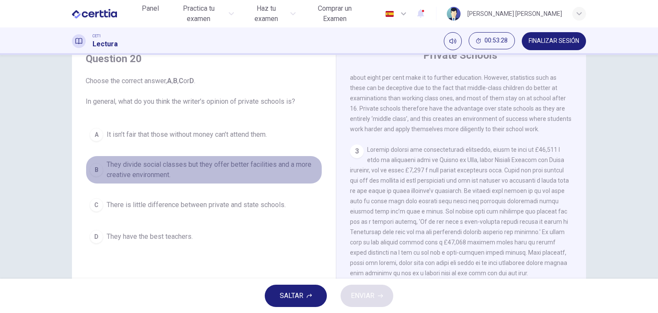
click at [95, 167] on div "B" at bounding box center [97, 170] width 14 height 14
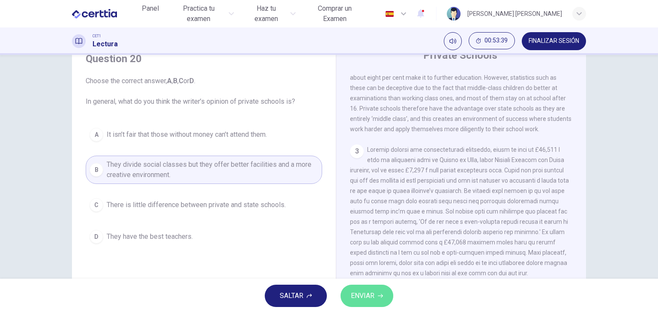
click at [367, 296] on span "ENVIAR" at bounding box center [363, 296] width 24 height 12
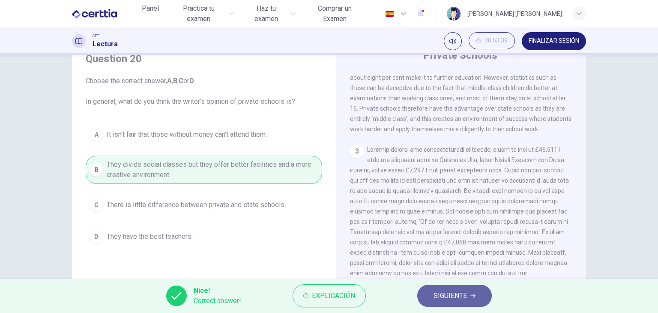
click at [469, 295] on button "SIGUIENTE" at bounding box center [454, 295] width 75 height 22
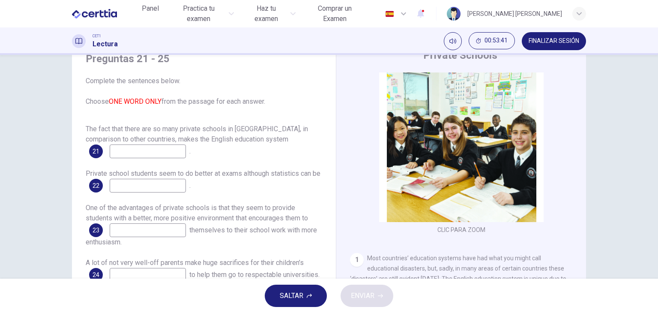
click at [35, 132] on div "Preguntas 21 - 25 Complete the sentences below. Choose ONE WORD ONLY from the p…" at bounding box center [329, 167] width 658 height 224
click at [42, 122] on div "Preguntas 21 - 25 Complete the sentences below. Choose ONE WORD ONLY from the p…" at bounding box center [329, 167] width 658 height 224
click at [340, 254] on div "Private Schools CLIC PARA ZOOM Clic para zoom 1 Most countries’ education syste…" at bounding box center [461, 190] width 250 height 311
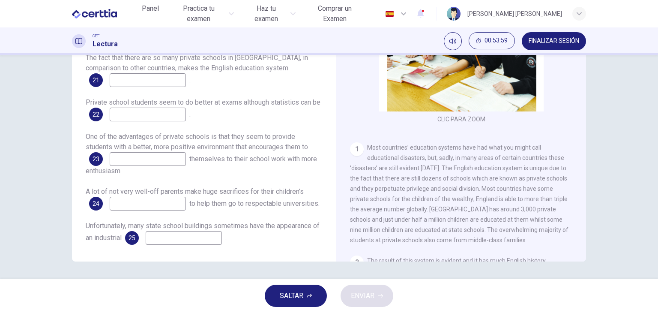
scroll to position [51, 0]
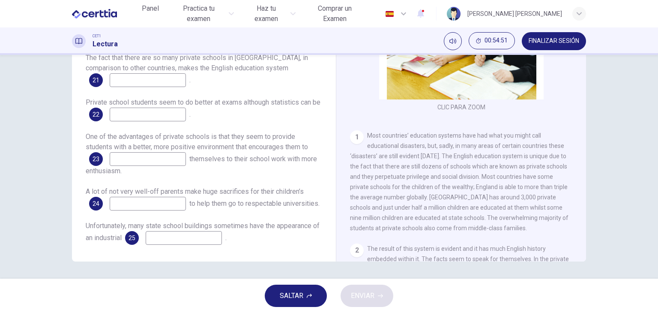
click at [0, 215] on div "Preguntas 21 - 25 Complete the sentences below. Choose ONE WORD ONLY from the p…" at bounding box center [329, 167] width 658 height 224
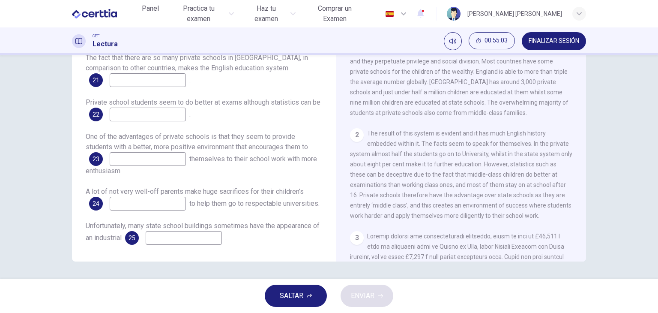
scroll to position [181, 0]
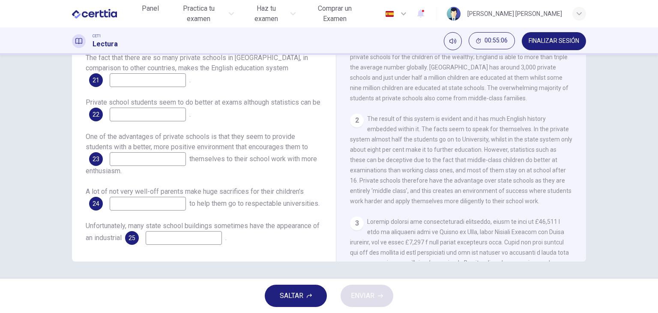
click at [45, 188] on div "Preguntas 21 - 25 Complete the sentences below. Choose ONE WORD ONLY from the p…" at bounding box center [329, 167] width 658 height 224
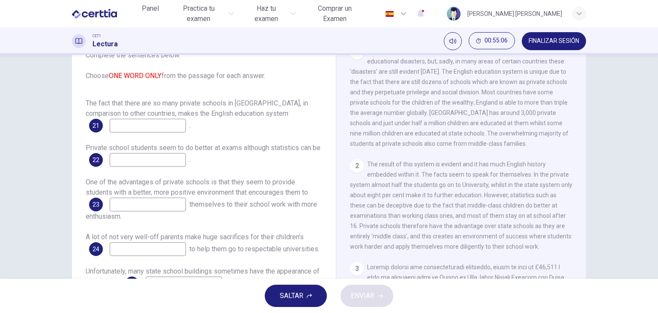
scroll to position [57, 0]
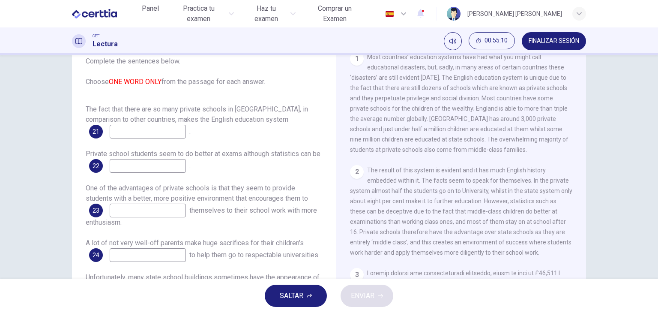
click at [95, 129] on span "21" at bounding box center [96, 132] width 7 height 6
click at [54, 146] on div "Preguntas 21 - 25 Complete the sentences below. Choose ONE WORD ONLY from the p…" at bounding box center [329, 167] width 658 height 224
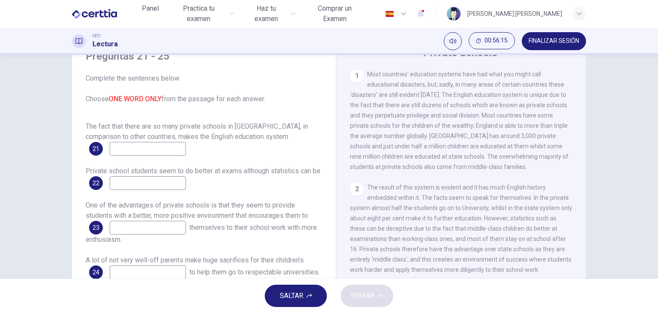
click at [149, 144] on input at bounding box center [148, 149] width 76 height 14
type input "**********"
click at [28, 214] on div "**********" at bounding box center [329, 167] width 658 height 224
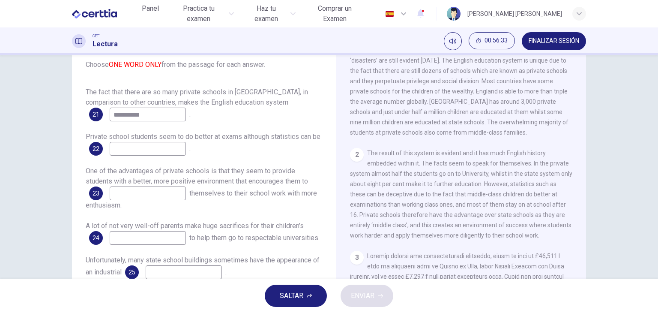
scroll to position [91, 0]
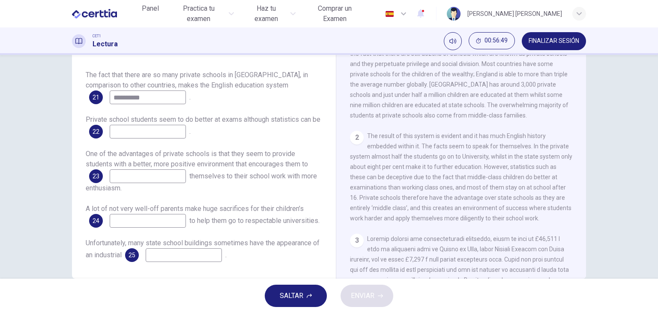
click at [144, 130] on input at bounding box center [148, 132] width 76 height 14
type input "*********"
click at [58, 149] on div "**********" at bounding box center [328, 130] width 541 height 298
click at [123, 174] on input at bounding box center [148, 176] width 76 height 14
click at [382, 223] on div "2 The result of this system is evident and it has much English history embedded…" at bounding box center [461, 177] width 223 height 93
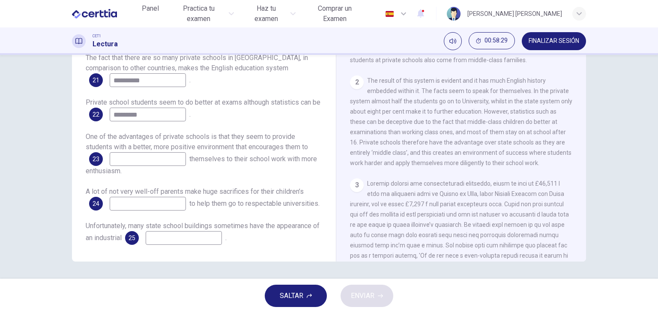
scroll to position [202, 0]
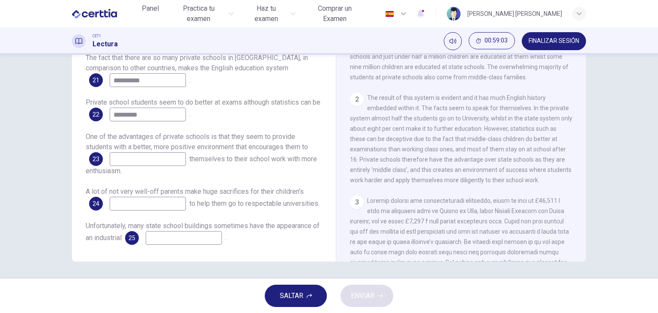
click at [137, 158] on input at bounding box center [148, 159] width 76 height 14
type input "*"
click at [38, 165] on div "**********" at bounding box center [329, 167] width 658 height 224
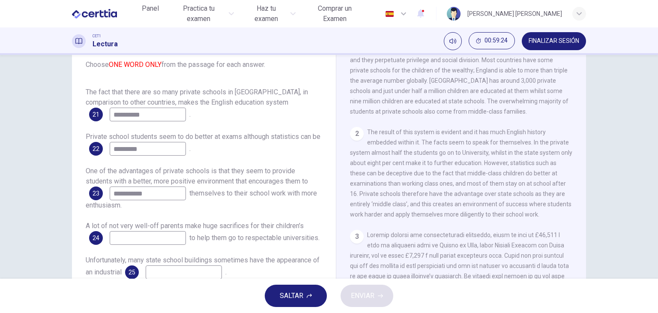
scroll to position [91, 0]
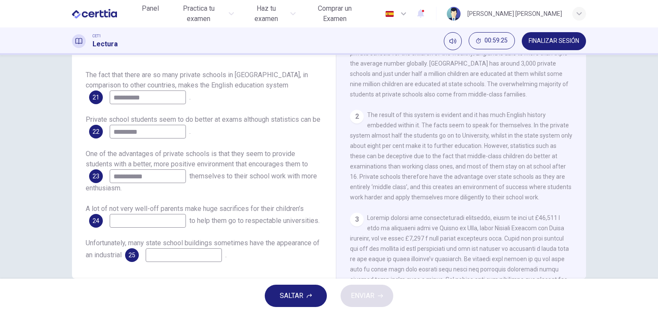
click at [182, 179] on input "**********" at bounding box center [148, 176] width 76 height 14
type input "*"
type input "*****"
click at [5, 185] on div "**********" at bounding box center [329, 167] width 658 height 224
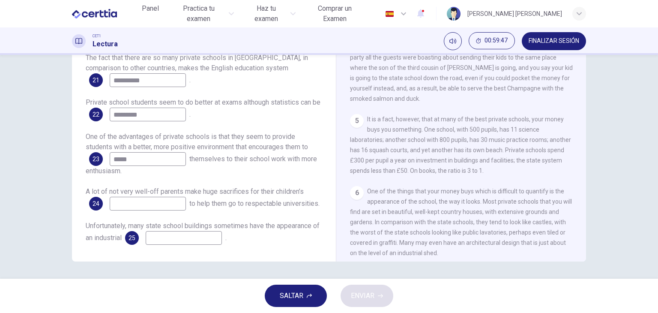
scroll to position [545, 0]
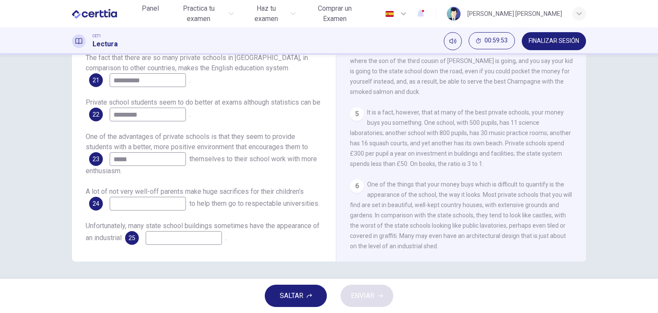
click at [204, 245] on input at bounding box center [184, 238] width 76 height 14
type input "****"
click at [167, 204] on input at bounding box center [148, 204] width 76 height 14
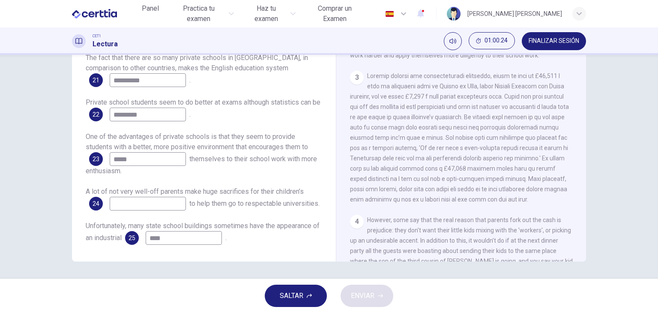
scroll to position [324, 0]
type input "*********"
drag, startPoint x: 572, startPoint y: 134, endPoint x: 576, endPoint y: 150, distance: 16.7
click at [576, 150] on div "CLIC PARA ZOOM Clic para zoom 1 Most countries’ education systems have had what…" at bounding box center [467, 131] width 234 height 260
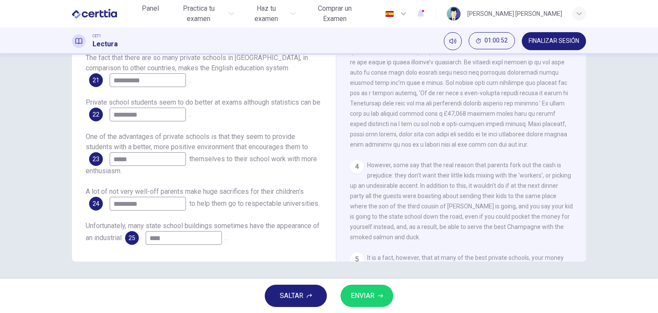
scroll to position [389, 0]
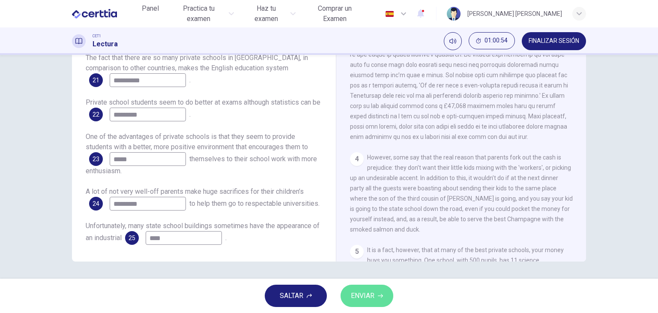
click at [370, 296] on span "ENVIAR" at bounding box center [363, 296] width 24 height 12
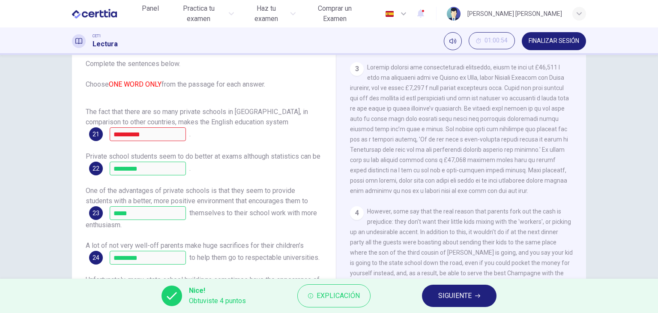
scroll to position [69, 0]
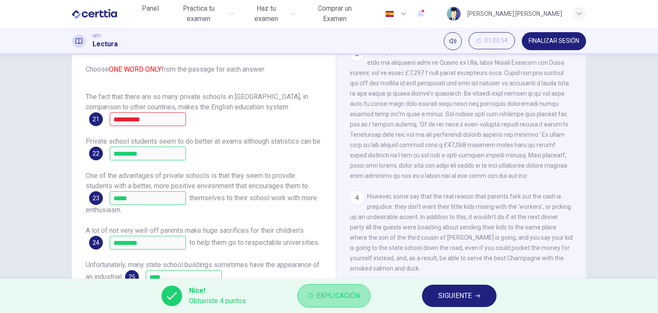
click at [317, 301] on span "Explicación" at bounding box center [338, 296] width 43 height 12
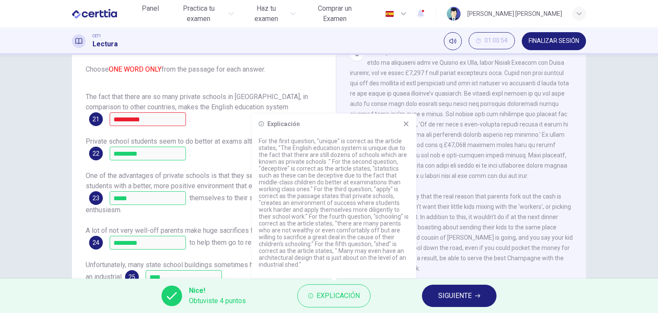
click at [410, 125] on div "Explicación" at bounding box center [334, 196] width 164 height 164
click at [406, 125] on icon at bounding box center [406, 123] width 7 height 7
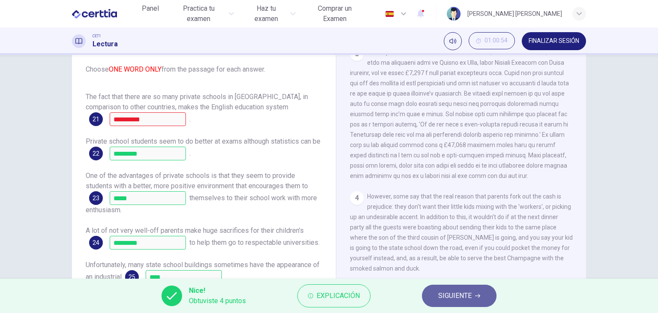
click at [459, 292] on span "SIGUIENTE" at bounding box center [454, 296] width 33 height 12
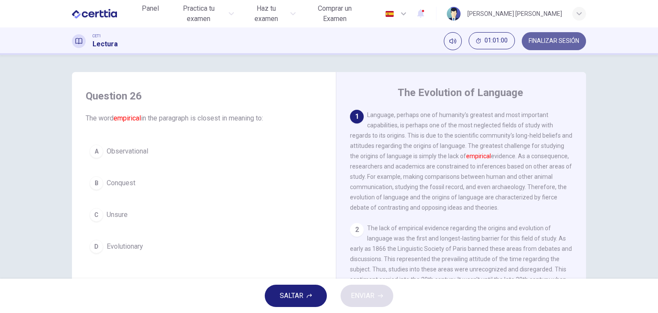
click at [545, 38] on span "FINALIZAR SESIÓN" at bounding box center [554, 41] width 51 height 7
